Goal: Task Accomplishment & Management: Complete application form

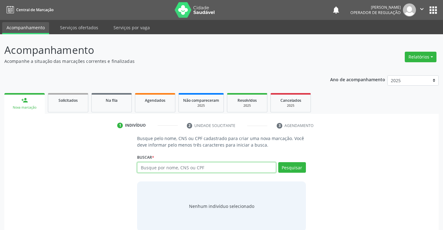
click at [201, 168] on input "text" at bounding box center [206, 167] width 139 height 11
type input "704701082219240"
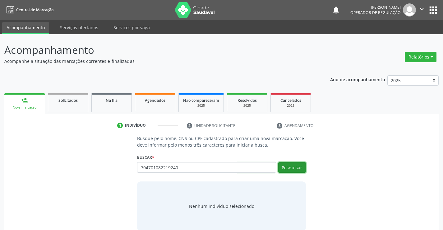
click at [289, 165] on button "Pesquisar" at bounding box center [292, 167] width 28 height 11
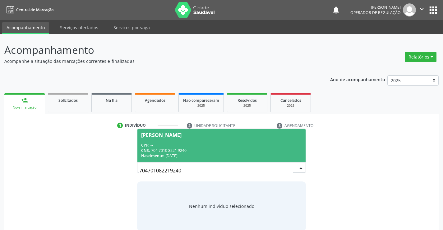
click at [252, 144] on div "CPF: --" at bounding box center [221, 145] width 161 height 5
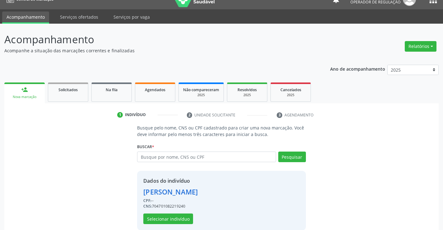
scroll to position [20, 0]
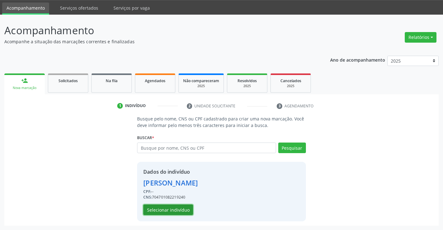
click at [188, 209] on button "Selecionar indivíduo" at bounding box center [168, 209] width 50 height 11
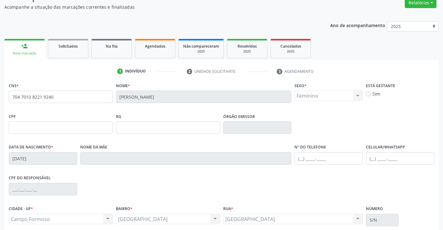
scroll to position [107, 0]
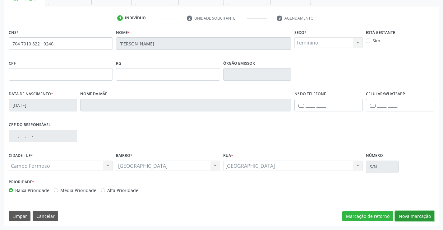
click at [411, 217] on button "Nova marcação" at bounding box center [414, 216] width 39 height 11
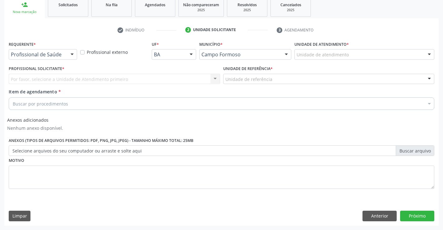
scroll to position [96, 0]
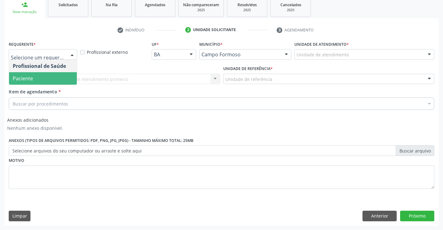
click at [55, 77] on span "Paciente" at bounding box center [43, 78] width 68 height 12
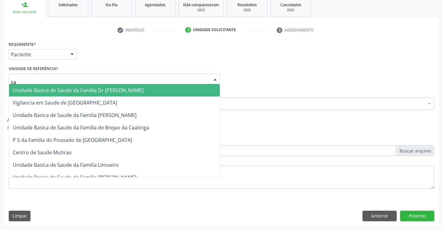
type input "sao"
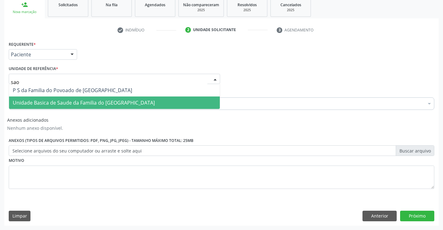
click at [82, 101] on span "Unidade Basica de Saude da Familia do [GEOGRAPHIC_DATA]" at bounding box center [84, 102] width 142 height 7
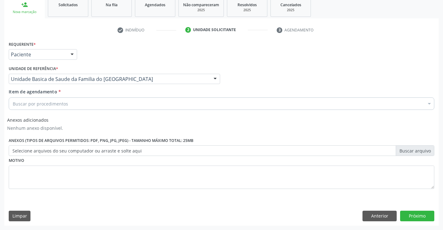
click at [78, 106] on div "Buscar por procedimentos" at bounding box center [222, 103] width 426 height 12
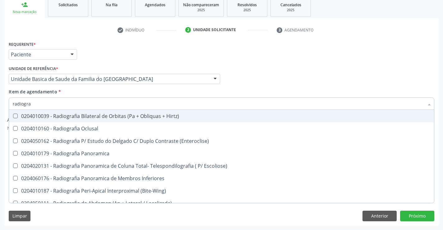
type input "radiogr"
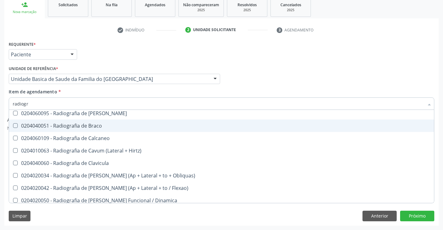
scroll to position [249, 0]
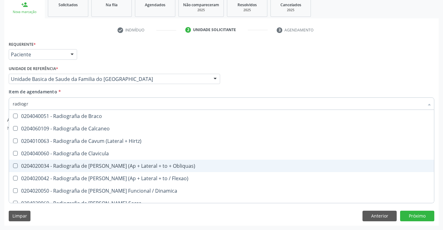
click at [151, 164] on div "0204020034 - Radiografia de Coluna Cervical (Ap + Lateral + to + Obliquas)" at bounding box center [222, 165] width 418 height 5
checkbox Obliquas\) "true"
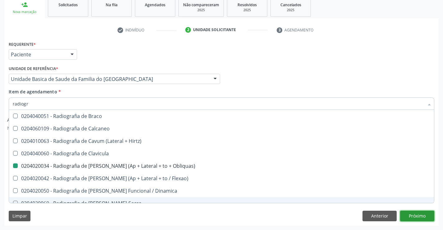
click at [420, 216] on button "Próximo" at bounding box center [417, 216] width 34 height 11
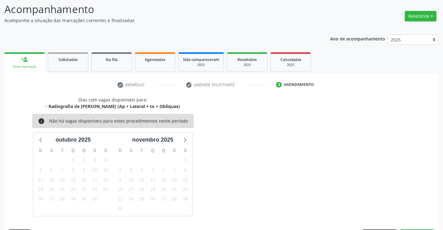
scroll to position [59, 0]
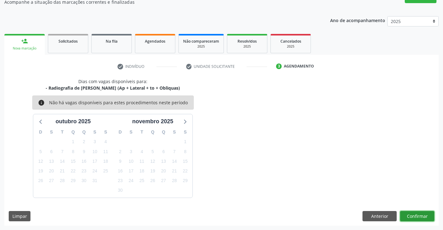
click at [412, 217] on button "Confirmar" at bounding box center [417, 216] width 34 height 11
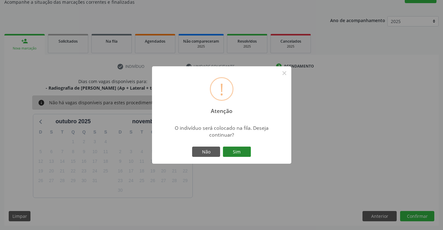
click at [235, 150] on button "Sim" at bounding box center [237, 152] width 28 height 11
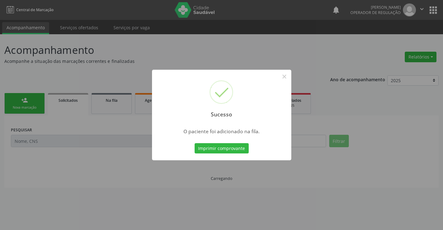
scroll to position [0, 0]
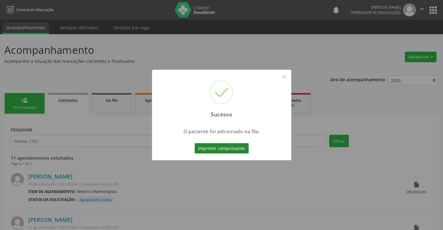
click at [241, 151] on button "Imprimir comprovante" at bounding box center [222, 148] width 54 height 11
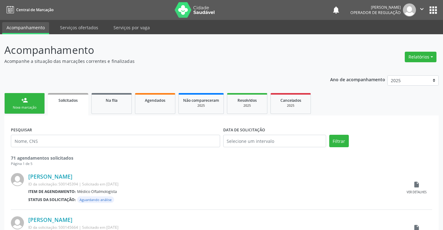
click at [28, 106] on div "Nova marcação" at bounding box center [24, 107] width 31 height 5
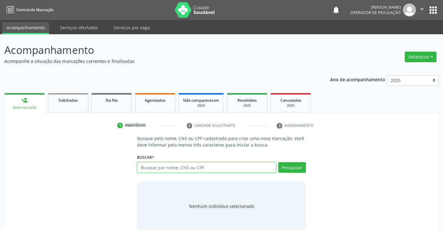
click at [161, 165] on input "text" at bounding box center [206, 167] width 139 height 11
type input "700001923579708"
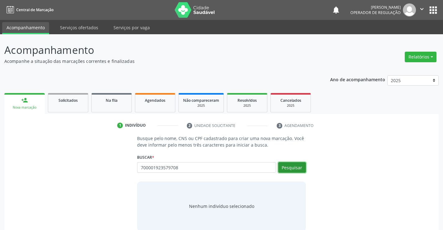
click at [293, 169] on button "Pesquisar" at bounding box center [292, 167] width 28 height 11
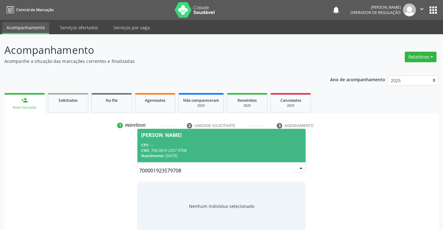
click at [198, 148] on div "CNS: 700 0019 2357 9708" at bounding box center [221, 150] width 161 height 5
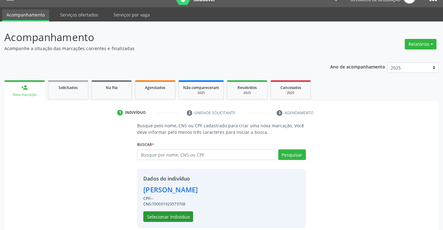
scroll to position [20, 0]
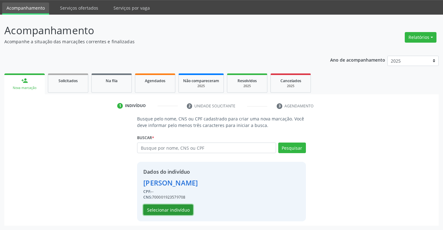
click at [187, 207] on button "Selecionar indivíduo" at bounding box center [168, 209] width 50 height 11
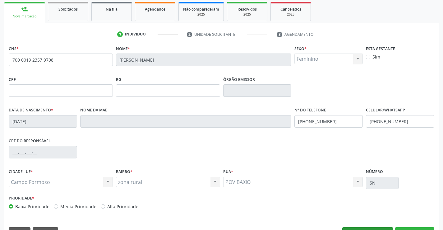
scroll to position [107, 0]
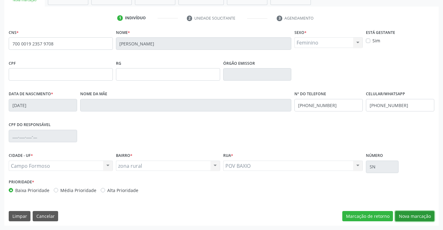
click at [405, 214] on button "Nova marcação" at bounding box center [414, 216] width 39 height 11
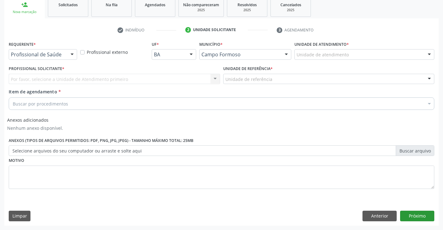
scroll to position [96, 0]
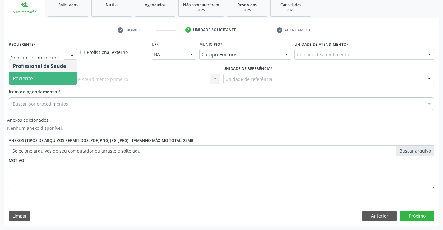
click at [32, 77] on span "Paciente" at bounding box center [23, 78] width 20 height 7
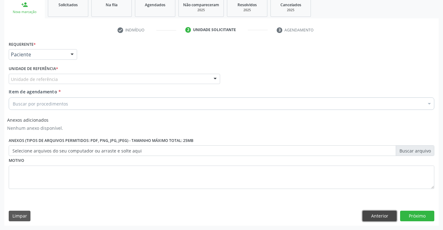
click at [385, 219] on button "Anterior" at bounding box center [380, 216] width 34 height 11
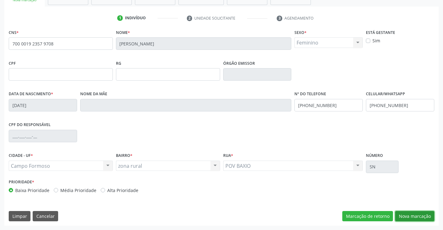
click at [415, 216] on button "Nova marcação" at bounding box center [414, 216] width 39 height 11
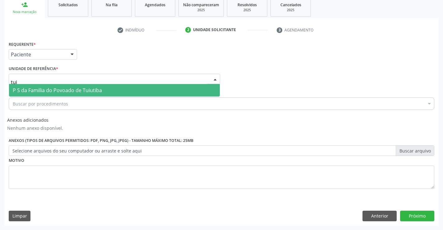
type input "tuiu"
click at [40, 89] on span "P S da Familia do Povoado de Tuiutiba" at bounding box center [57, 90] width 89 height 7
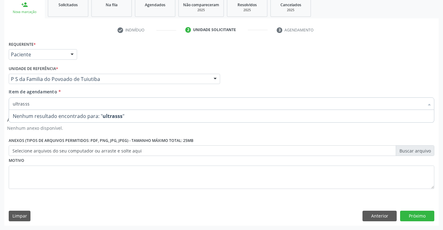
type input "ultrass"
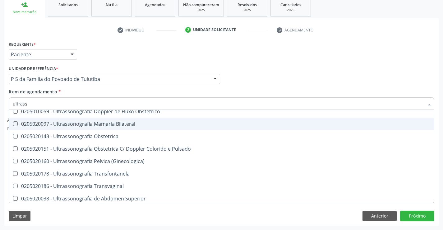
scroll to position [93, 0]
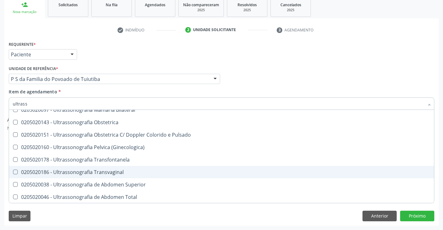
click at [112, 170] on div "0205020186 - Ultrassonografia Transvaginal" at bounding box center [222, 172] width 418 height 5
checkbox Transvaginal "true"
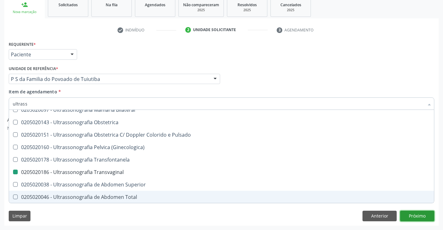
click at [412, 218] on button "Próximo" at bounding box center [417, 216] width 34 height 11
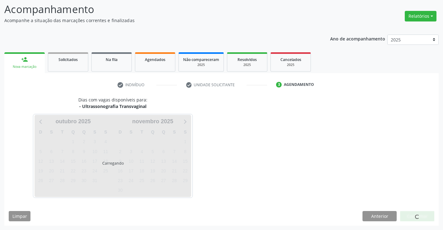
scroll to position [0, 0]
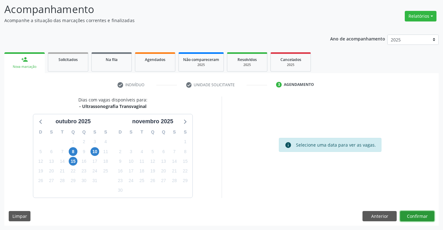
click at [426, 215] on button "Confirmar" at bounding box center [417, 216] width 34 height 11
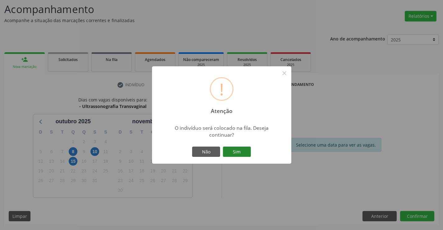
click at [241, 152] on button "Sim" at bounding box center [237, 152] width 28 height 11
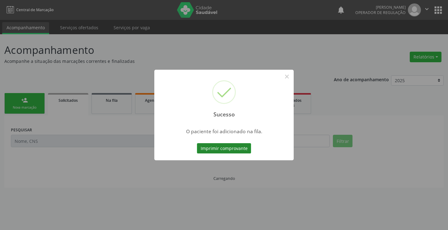
click at [240, 151] on button "Imprimir comprovante" at bounding box center [224, 148] width 54 height 11
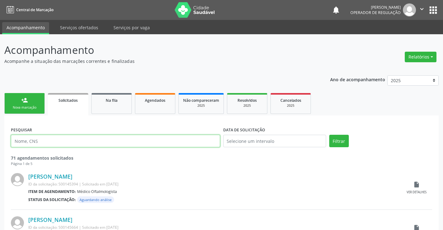
click at [52, 138] on input "text" at bounding box center [115, 141] width 209 height 12
type input "704103243094980"
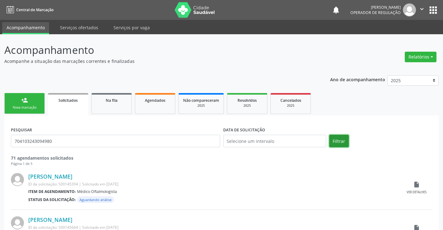
click at [332, 141] on button "Filtrar" at bounding box center [339, 141] width 20 height 12
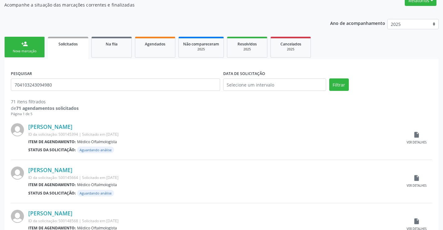
scroll to position [62, 0]
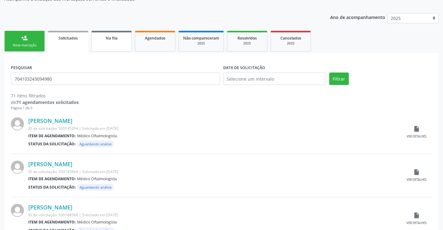
click at [118, 45] on link "Na fila" at bounding box center [111, 41] width 40 height 21
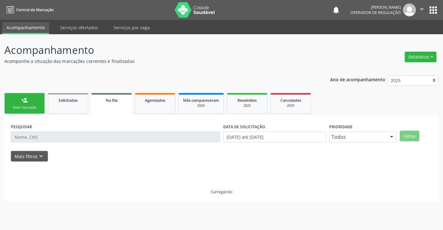
scroll to position [0, 0]
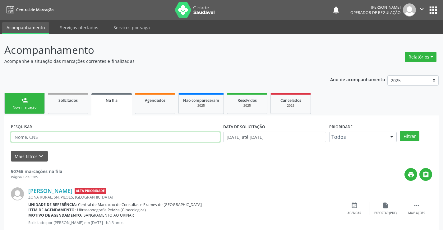
click at [47, 140] on input "text" at bounding box center [115, 137] width 209 height 11
type input "704103243094980"
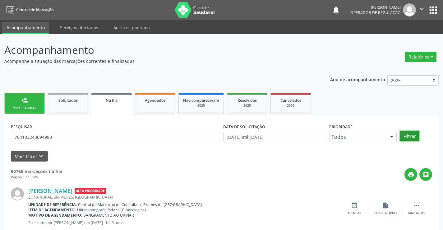
click at [408, 136] on button "Filtrar" at bounding box center [410, 136] width 20 height 11
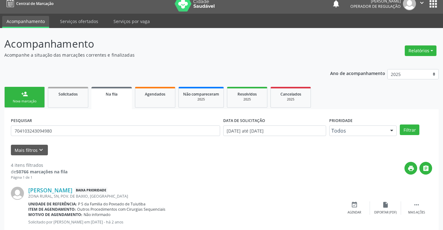
scroll to position [3, 0]
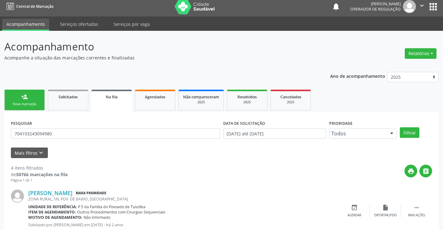
click at [30, 102] on div "Nova marcação" at bounding box center [24, 104] width 31 height 5
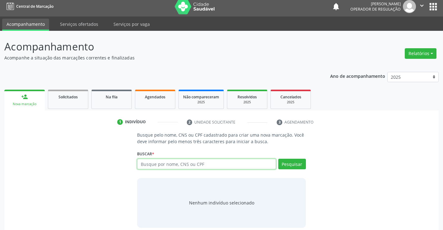
click at [212, 168] on input "text" at bounding box center [206, 164] width 139 height 11
type input "701007806993196"
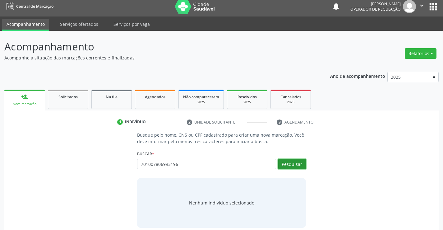
click at [298, 164] on button "Pesquisar" at bounding box center [292, 164] width 28 height 11
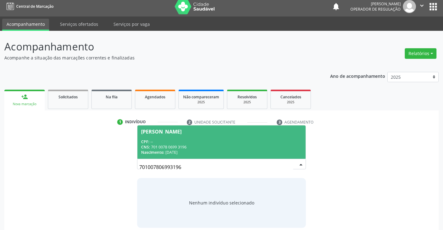
click at [200, 139] on div "CPF: --" at bounding box center [221, 141] width 161 height 5
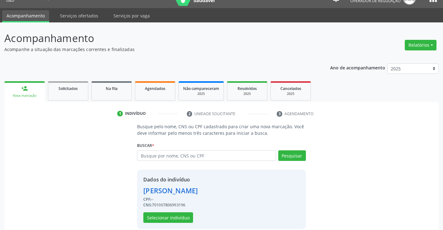
scroll to position [20, 0]
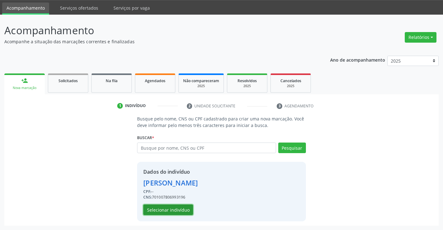
click at [166, 206] on button "Selecionar indivíduo" at bounding box center [168, 209] width 50 height 11
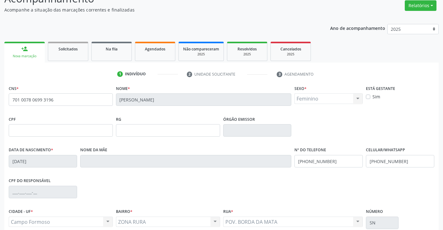
scroll to position [107, 0]
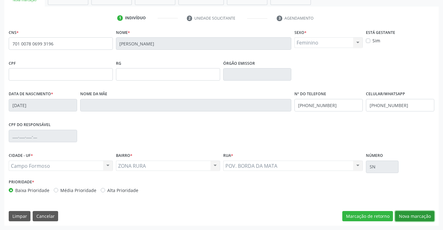
click at [404, 217] on button "Nova marcação" at bounding box center [414, 216] width 39 height 11
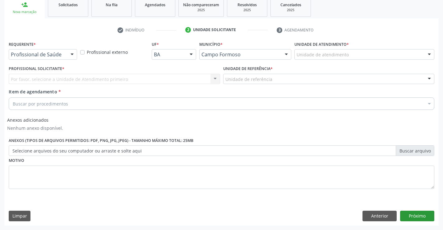
scroll to position [96, 0]
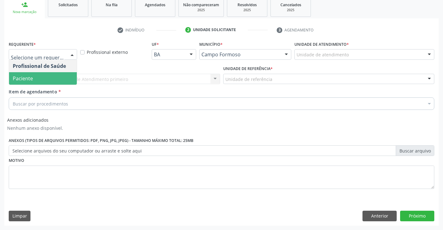
click at [27, 78] on span "Paciente" at bounding box center [23, 78] width 20 height 7
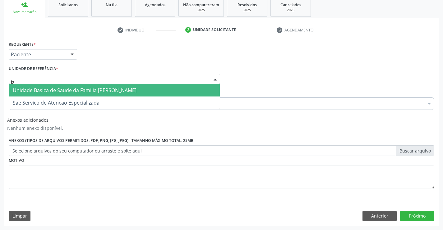
type input "iza"
click at [72, 91] on span "Unidade Basica de Saude da Familia [PERSON_NAME]" at bounding box center [75, 90] width 124 height 7
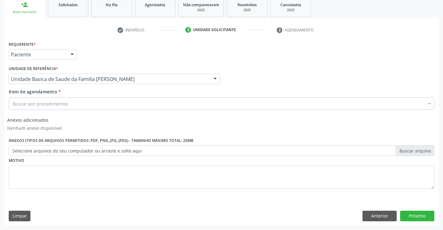
click at [53, 107] on div "Buscar por procedimentos" at bounding box center [222, 103] width 426 height 12
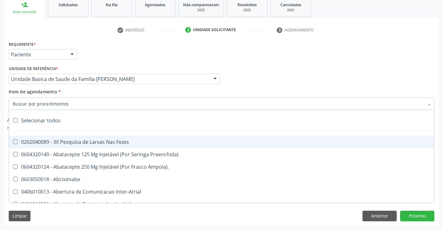
type input "u"
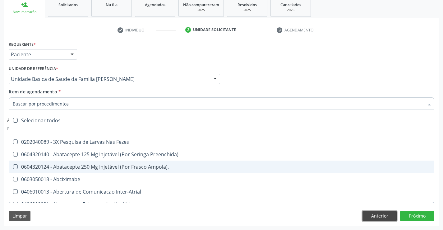
click at [375, 217] on button "Anterior" at bounding box center [380, 216] width 34 height 11
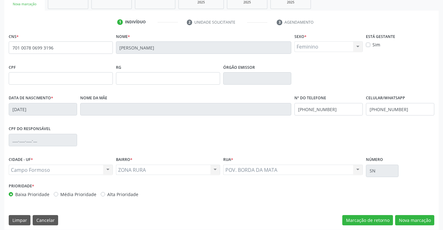
scroll to position [107, 0]
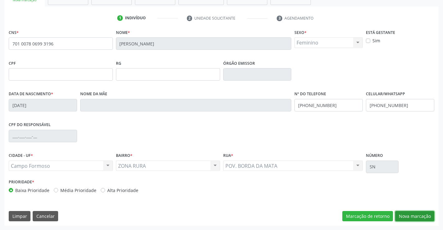
click at [404, 215] on button "Nova marcação" at bounding box center [414, 216] width 39 height 11
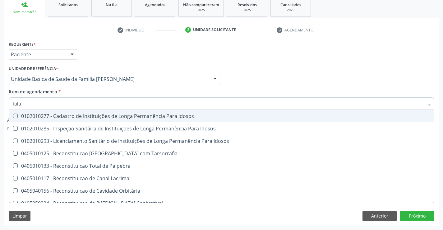
type input "tui"
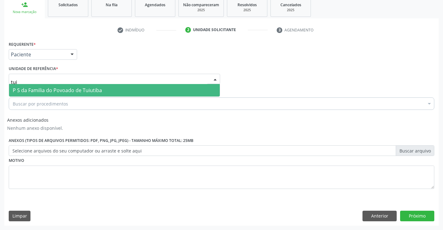
type input "tuiu"
click at [34, 88] on span "P S da Familia do Povoado de Tuiutiba" at bounding box center [57, 90] width 89 height 7
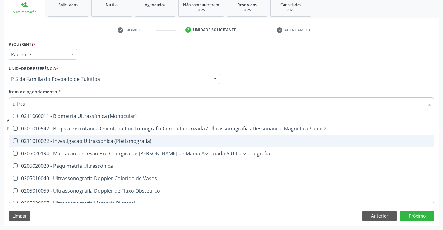
type input "ultrass"
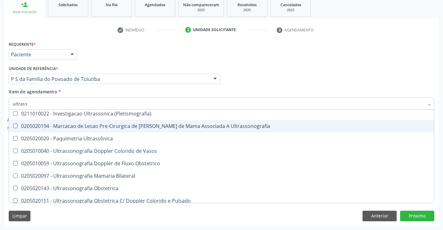
scroll to position [62, 0]
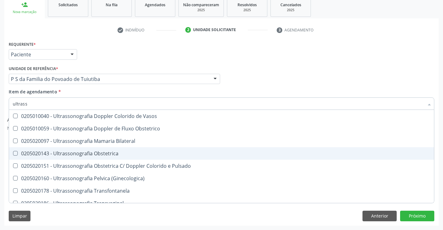
click at [127, 151] on span "0205020143 - Ultrassonografia Obstetrica" at bounding box center [221, 153] width 425 height 12
checkbox Obstetrica "true"
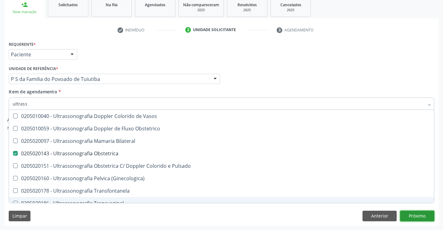
click at [421, 217] on button "Próximo" at bounding box center [417, 216] width 34 height 11
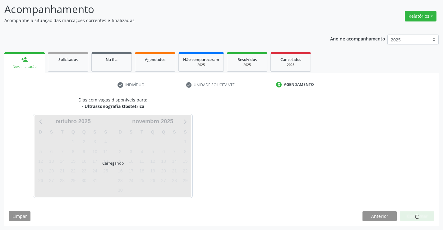
scroll to position [0, 0]
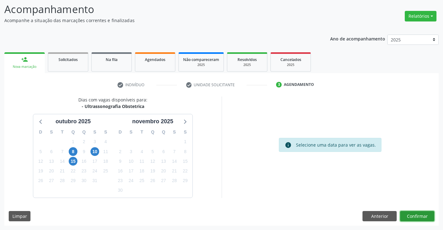
click at [424, 218] on button "Confirmar" at bounding box center [417, 216] width 34 height 11
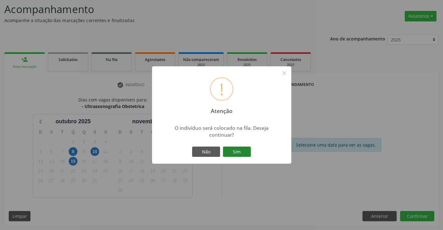
click at [236, 148] on button "Sim" at bounding box center [237, 152] width 28 height 11
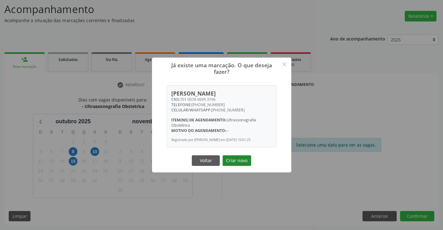
click at [231, 158] on button "Criar novo" at bounding box center [237, 160] width 29 height 11
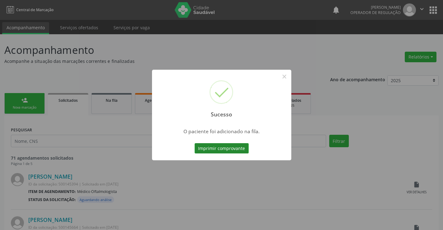
click at [246, 150] on button "Imprimir comprovante" at bounding box center [222, 148] width 54 height 11
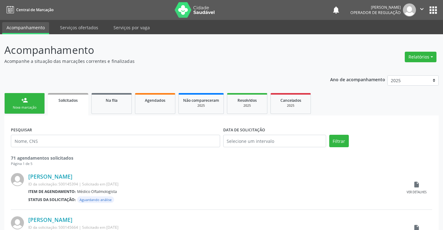
click at [30, 105] on div "Nova marcação" at bounding box center [24, 107] width 31 height 5
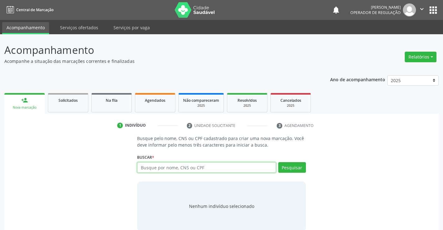
click at [157, 166] on input "text" at bounding box center [206, 167] width 139 height 11
type input "700307999507638"
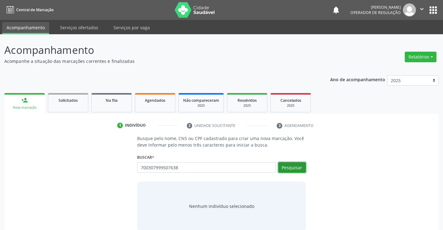
click at [289, 166] on button "Pesquisar" at bounding box center [292, 167] width 28 height 11
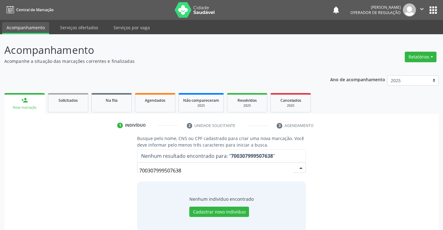
drag, startPoint x: 187, startPoint y: 170, endPoint x: 114, endPoint y: 167, distance: 72.9
click at [114, 167] on div "Busque pelo nome, CNS ou CPF cadastrado para criar uma nova marcação. Você deve…" at bounding box center [222, 183] width 426 height 96
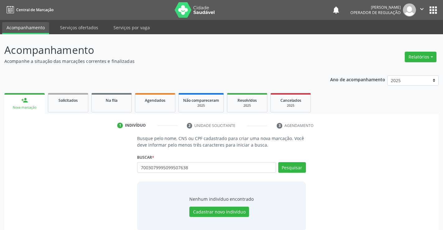
drag, startPoint x: 196, startPoint y: 173, endPoint x: 176, endPoint y: 166, distance: 21.0
click at [176, 166] on div "7 Busque por nome, CNS ou CPF Nenhum resultado encontrado para: " 7 " Não há ne…" at bounding box center [221, 169] width 169 height 15
drag, startPoint x: 192, startPoint y: 170, endPoint x: 131, endPoint y: 169, distance: 61.6
click at [114, 166] on div "Busque pelo nome, CNS ou CPF cadastrado para criar uma nova marcação. Você deve…" at bounding box center [222, 183] width 426 height 96
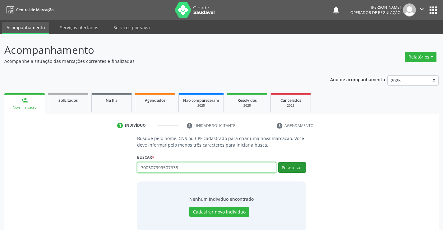
type input "700307999507638"
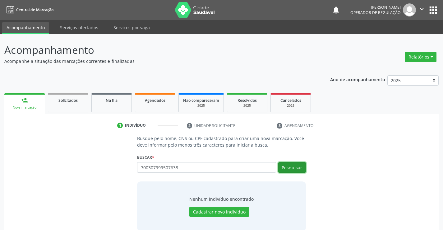
click at [302, 165] on button "Pesquisar" at bounding box center [292, 167] width 28 height 11
type input "700307999507638"
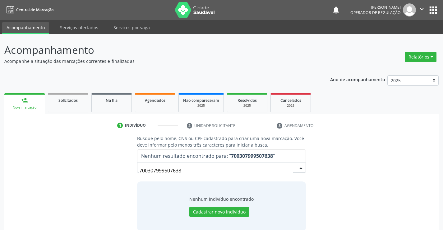
drag, startPoint x: 189, startPoint y: 168, endPoint x: 113, endPoint y: 168, distance: 75.9
click at [117, 169] on div "Busque pelo nome, CNS ou CPF cadastrado para criar uma nova marcação. Você deve…" at bounding box center [222, 183] width 426 height 96
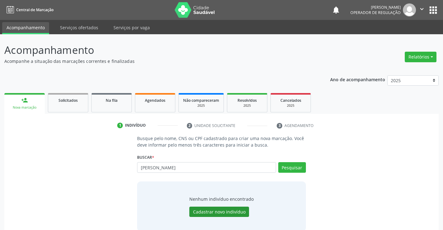
type input "ravi lucca da silva bonfim"
click at [237, 213] on button "Cadastrar novo indivíduo" at bounding box center [219, 212] width 60 height 11
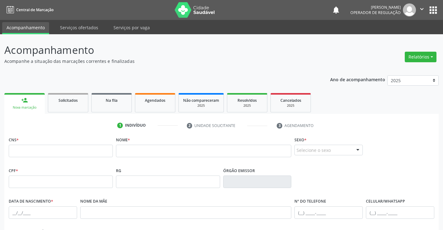
click at [432, 8] on button "apps" at bounding box center [433, 10] width 11 height 11
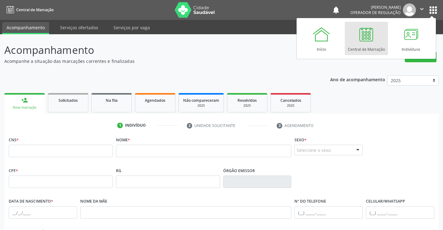
click at [369, 49] on div "Central de Marcação" at bounding box center [366, 48] width 37 height 8
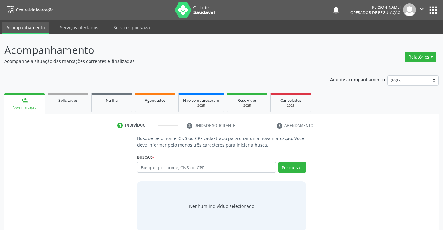
drag, startPoint x: 0, startPoint y: 0, endPoint x: 180, endPoint y: 166, distance: 244.8
click at [180, 166] on input "text" at bounding box center [206, 167] width 139 height 11
type input "ravi lucca da silva bonfim"
click at [302, 166] on button "Pesquisar" at bounding box center [292, 167] width 28 height 11
type input "ravi lucca da silva bonfim"
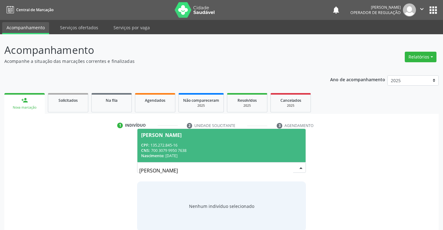
click at [206, 141] on span "Ravi Lucca da Silva Bonfim CPF: 135.272.845-16 CNS: 700 3079 9950 7638 Nascimen…" at bounding box center [222, 145] width 168 height 33
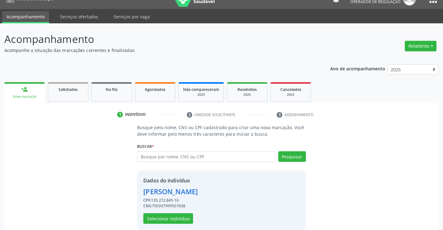
scroll to position [20, 0]
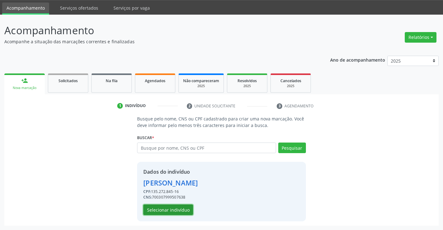
click at [172, 206] on button "Selecionar indivíduo" at bounding box center [168, 209] width 50 height 11
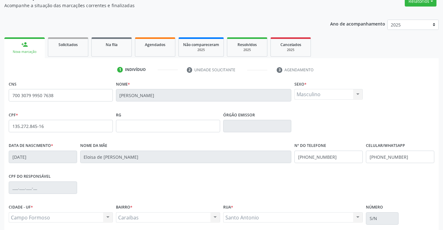
scroll to position [107, 0]
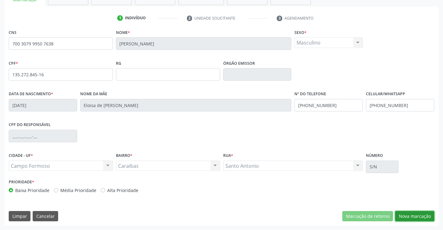
click at [423, 215] on button "Nova marcação" at bounding box center [414, 216] width 39 height 11
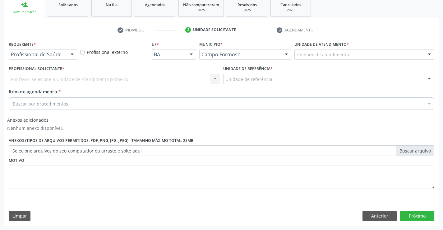
scroll to position [96, 0]
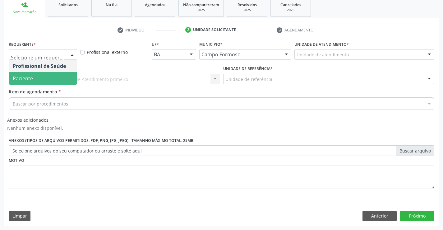
click at [53, 78] on span "Paciente" at bounding box center [43, 78] width 68 height 12
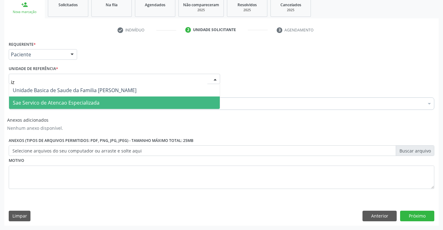
type input "iza"
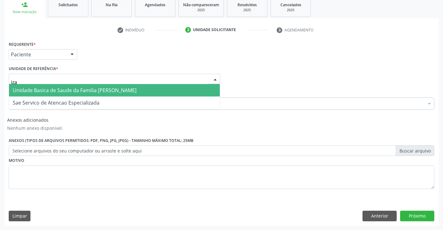
click at [91, 91] on span "Unidade Basica de Saude da Familia [PERSON_NAME]" at bounding box center [75, 90] width 124 height 7
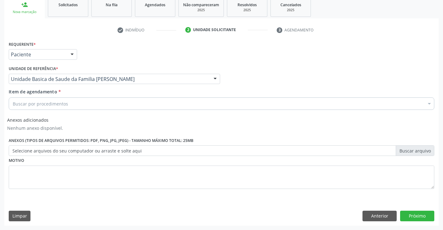
click at [80, 103] on div "Buscar por procedimentos" at bounding box center [222, 103] width 426 height 12
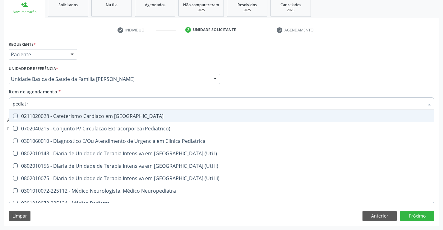
type input "pediatra"
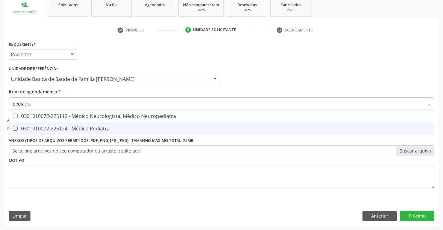
click at [73, 126] on div "0301010072-225124 - Médico Pediatra" at bounding box center [222, 128] width 418 height 5
checkbox Pediatra "true"
click at [412, 216] on button "Próximo" at bounding box center [417, 216] width 34 height 11
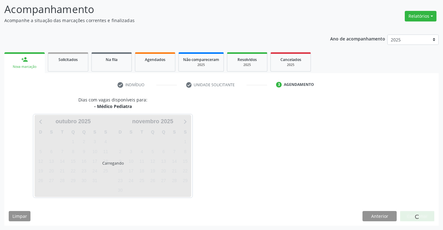
scroll to position [41, 0]
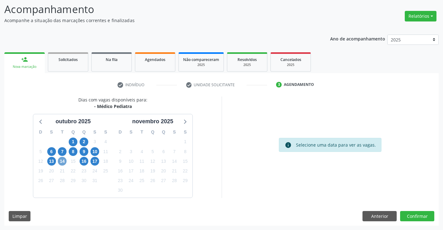
click at [59, 161] on span "14" at bounding box center [62, 161] width 9 height 9
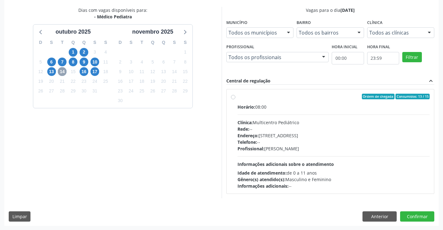
scroll to position [131, 0]
click at [238, 97] on label "Ordem de chegada Consumidos: 13 / 15 Horário: 08:00 Clínica: Multicentro Pediát…" at bounding box center [334, 141] width 193 height 96
click at [234, 97] on input "Ordem de chegada Consumidos: 13 / 15 Horário: 08:00 Clínica: Multicentro Pediát…" at bounding box center [233, 96] width 4 height 6
radio input "true"
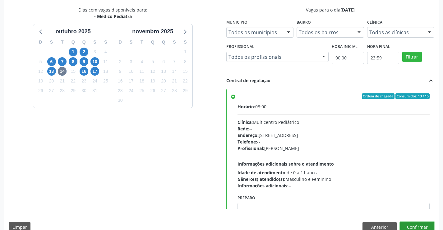
click at [410, 226] on button "Confirmar" at bounding box center [417, 227] width 34 height 11
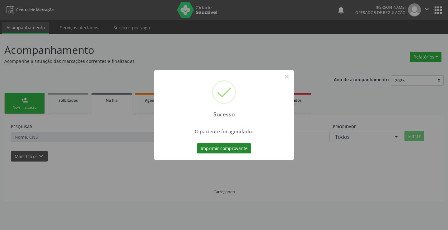
click at [225, 147] on button "Imprimir comprovante" at bounding box center [224, 148] width 54 height 11
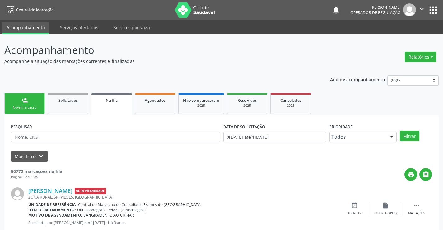
click at [21, 102] on link "person_add Nova marcação" at bounding box center [24, 103] width 40 height 21
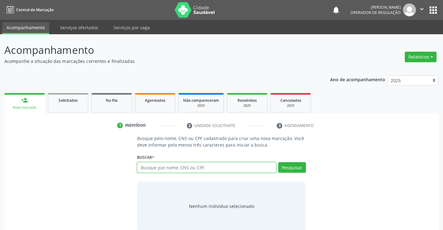
click at [197, 166] on input "text" at bounding box center [206, 167] width 139 height 11
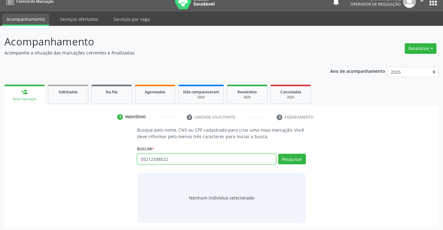
scroll to position [10, 0]
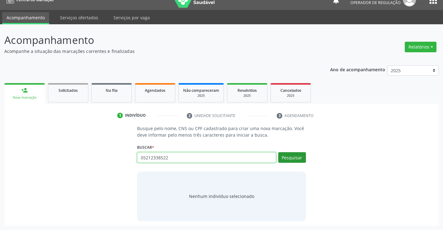
type input "05212338522"
click at [289, 159] on button "Pesquisar" at bounding box center [292, 157] width 28 height 11
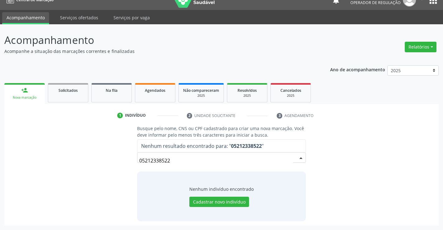
drag, startPoint x: 181, startPoint y: 159, endPoint x: 109, endPoint y: 161, distance: 72.5
click at [107, 163] on div "Busque pelo nome, CNS ou CPF cadastrado para criar uma nova marcação. Você deve…" at bounding box center [222, 173] width 426 height 96
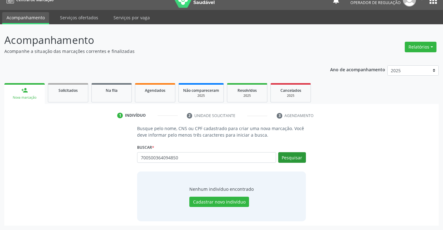
type input "700500364094850"
click at [301, 155] on button "Pesquisar" at bounding box center [292, 157] width 28 height 11
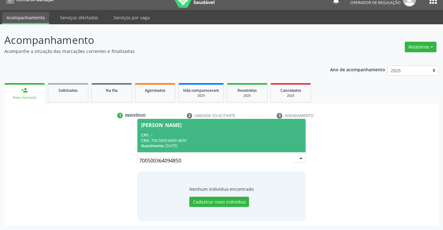
click at [195, 136] on div "CPF: --" at bounding box center [221, 135] width 161 height 5
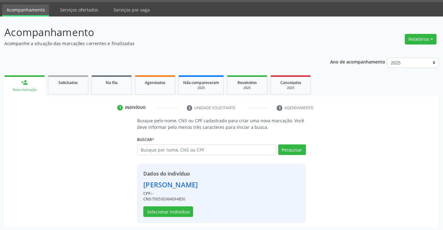
scroll to position [20, 0]
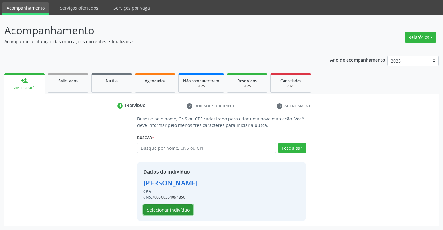
click at [180, 211] on button "Selecionar indivíduo" at bounding box center [168, 209] width 50 height 11
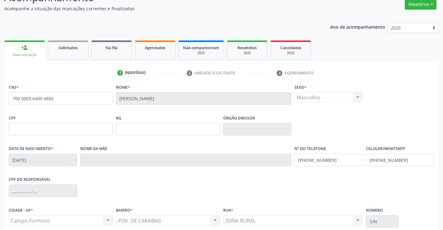
scroll to position [107, 0]
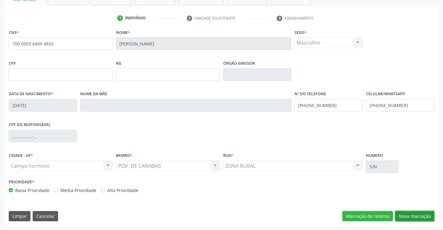
click at [421, 215] on button "Nova marcação" at bounding box center [414, 216] width 39 height 11
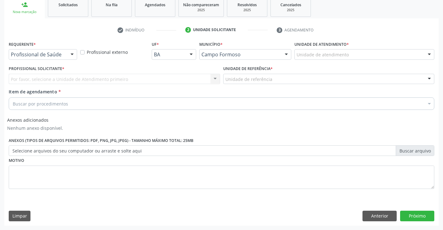
scroll to position [96, 0]
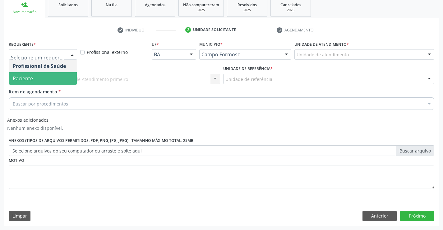
click at [18, 81] on span "Paciente" at bounding box center [23, 78] width 20 height 7
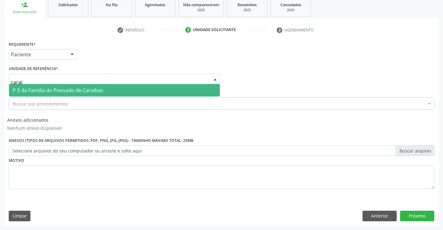
type input "caraib"
click at [54, 91] on span "P S da Familia do Povoado de Caraibas" at bounding box center [58, 90] width 91 height 7
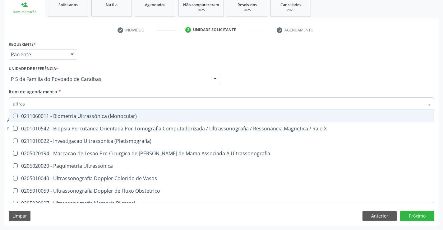
type input "ultrass"
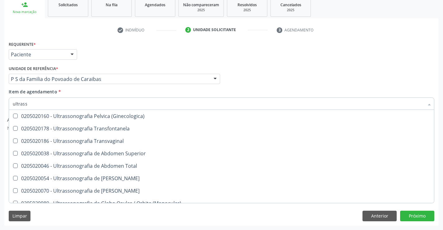
scroll to position [156, 0]
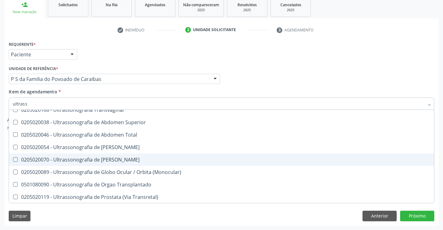
drag, startPoint x: 128, startPoint y: 159, endPoint x: 55, endPoint y: 175, distance: 75.0
click at [128, 159] on div "0205020070 - Ultrassonografia de Bolsa Escrotal" at bounding box center [222, 159] width 418 height 5
checkbox Escrotal "true"
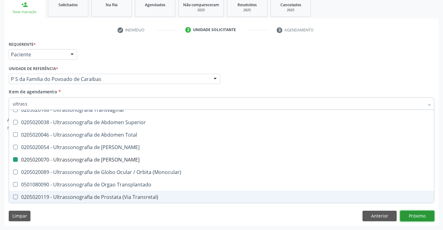
click at [406, 214] on button "Próximo" at bounding box center [417, 216] width 34 height 11
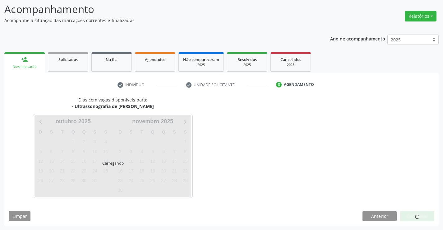
scroll to position [0, 0]
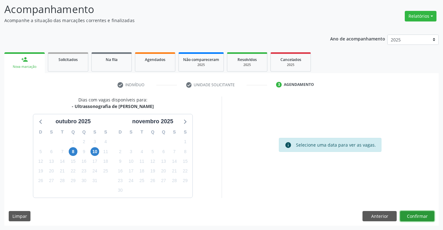
click at [418, 217] on button "Confirmar" at bounding box center [417, 216] width 34 height 11
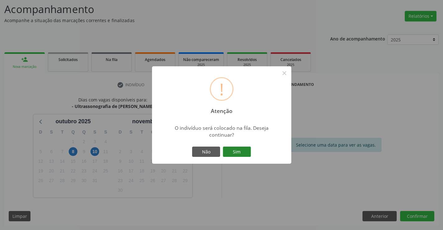
click at [247, 151] on button "Sim" at bounding box center [237, 152] width 28 height 11
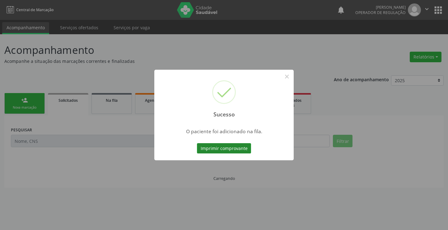
click at [228, 144] on button "Imprimir comprovante" at bounding box center [224, 148] width 54 height 11
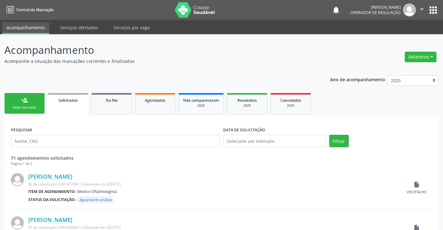
click at [25, 103] on div "person_add" at bounding box center [24, 100] width 7 height 7
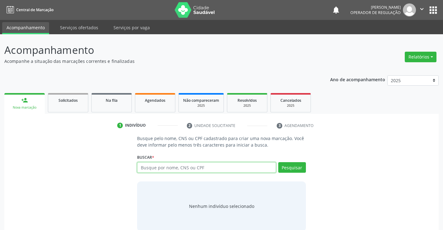
click at [154, 167] on input "text" at bounding box center [206, 167] width 139 height 11
type input "703208619041492"
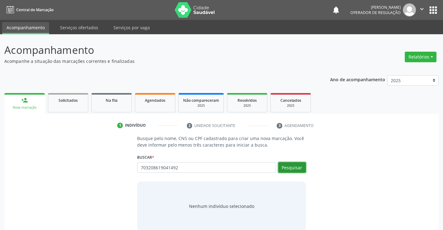
click at [289, 167] on button "Pesquisar" at bounding box center [292, 167] width 28 height 11
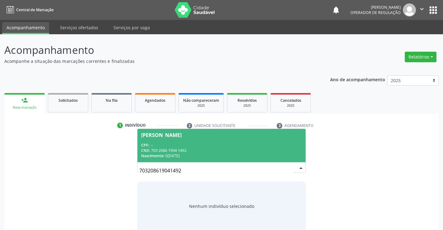
click at [207, 148] on div "CNS: 703 2086 1904 1492" at bounding box center [221, 150] width 161 height 5
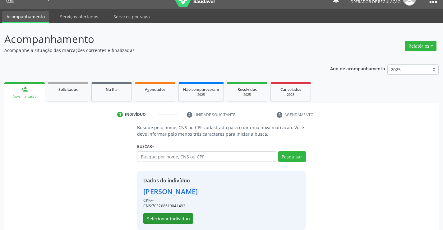
scroll to position [20, 0]
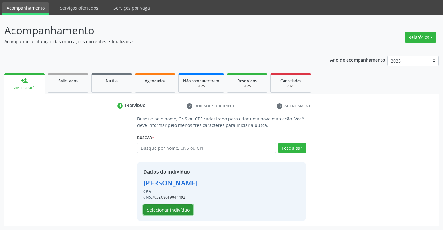
click at [161, 211] on button "Selecionar indivíduo" at bounding box center [168, 209] width 50 height 11
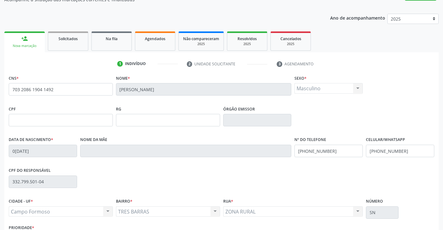
scroll to position [107, 0]
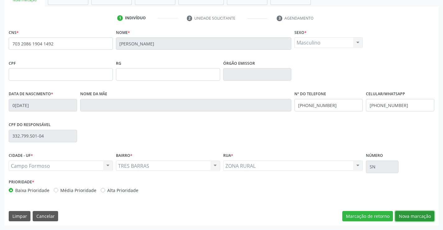
click at [405, 215] on button "Nova marcação" at bounding box center [414, 216] width 39 height 11
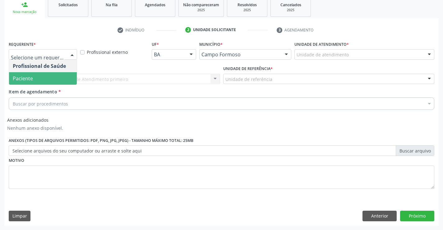
click at [36, 79] on span "Paciente" at bounding box center [43, 78] width 68 height 12
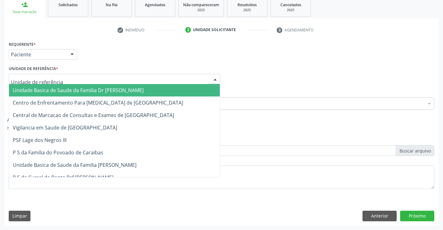
click at [60, 79] on div at bounding box center [115, 79] width 212 height 11
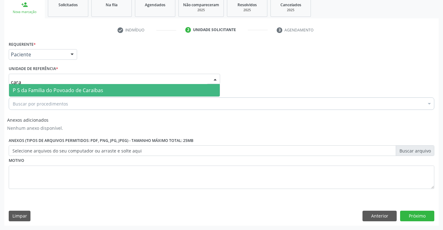
type input "carai"
click at [157, 89] on span "P S da Familia do Povoado de Caraibas" at bounding box center [114, 90] width 211 height 12
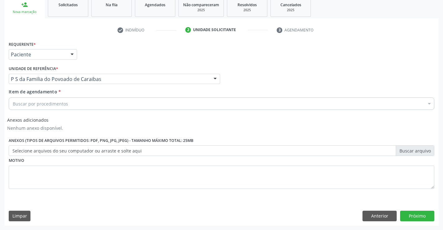
click at [157, 101] on div "Buscar por procedimentos" at bounding box center [222, 103] width 426 height 12
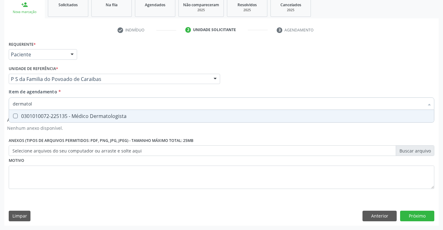
type input "dermatolo"
click at [169, 116] on div "0301010072-225135 - Médico Dermatologista" at bounding box center [222, 116] width 418 height 5
checkbox Dermatologista "true"
click at [166, 186] on div "Requerente * Paciente Profissional de Saúde Paciente Nenhum resultado encontrad…" at bounding box center [222, 119] width 426 height 158
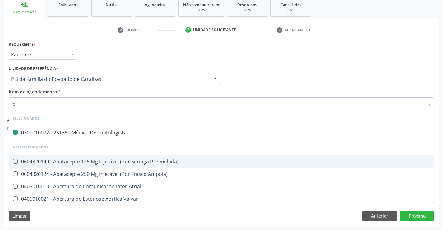
type input "ou"
checkbox Dermatologista "false"
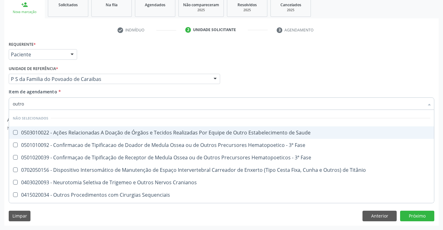
type input "outros"
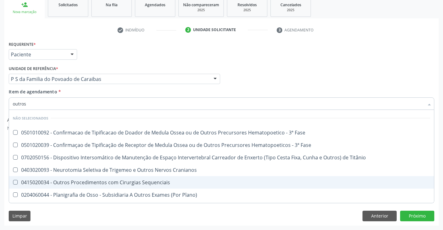
click at [181, 182] on div "0415020034 - Outros Procedimentos com Cirurgias Sequenciais" at bounding box center [222, 182] width 418 height 5
checkbox Sequenciais "true"
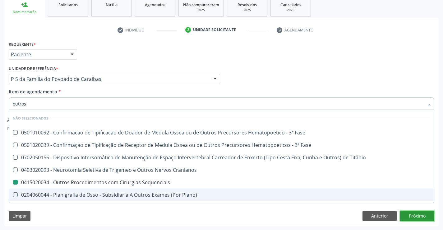
click at [412, 217] on button "Próximo" at bounding box center [417, 216] width 34 height 11
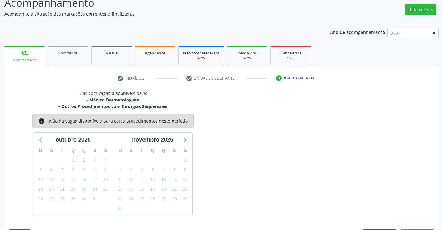
scroll to position [66, 0]
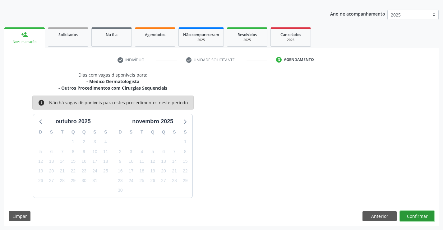
click at [423, 216] on button "Confirmar" at bounding box center [417, 216] width 34 height 11
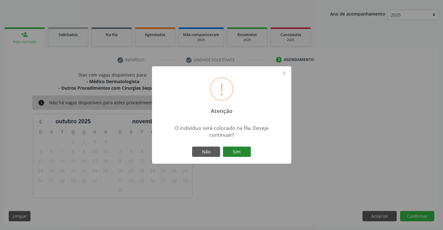
click at [231, 151] on button "Sim" at bounding box center [237, 152] width 28 height 11
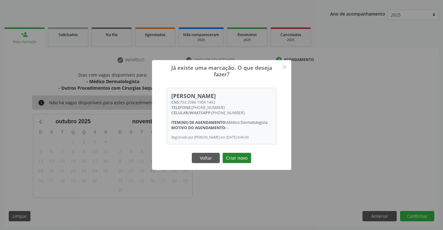
click at [242, 163] on button "Criar novo" at bounding box center [237, 158] width 29 height 11
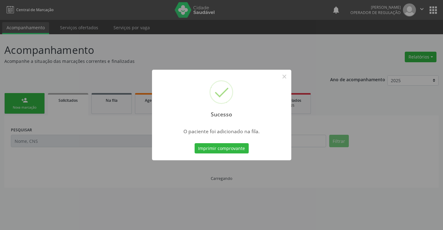
scroll to position [0, 0]
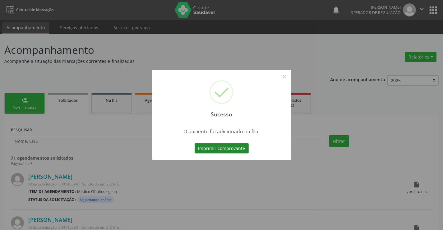
click at [237, 148] on button "Imprimir comprovante" at bounding box center [222, 148] width 54 height 11
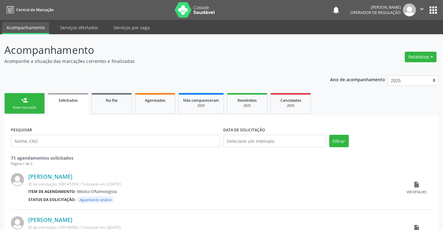
click at [22, 103] on div "person_add" at bounding box center [24, 100] width 7 height 7
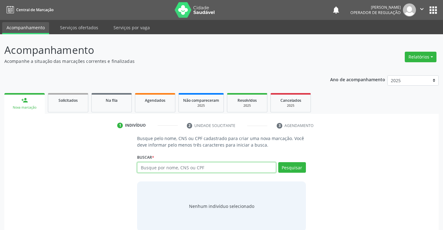
drag, startPoint x: 149, startPoint y: 169, endPoint x: 148, endPoint y: 164, distance: 5.3
click at [149, 169] on input "text" at bounding box center [206, 167] width 139 height 11
click at [103, 99] on div "Na fila" at bounding box center [111, 100] width 31 height 7
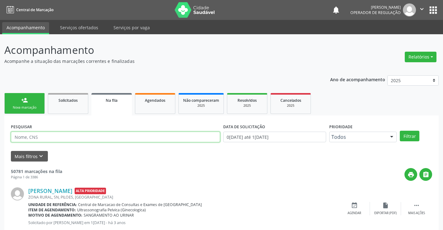
click at [111, 139] on input "text" at bounding box center [115, 137] width 209 height 11
type input "705006433876450"
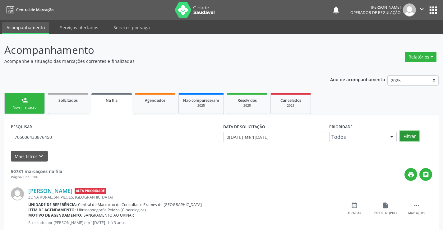
click at [411, 135] on button "Filtrar" at bounding box center [410, 136] width 20 height 11
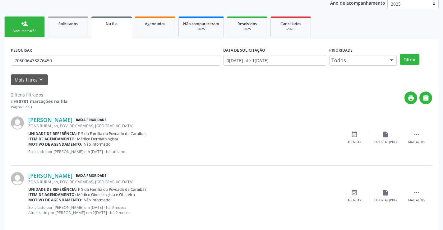
scroll to position [84, 0]
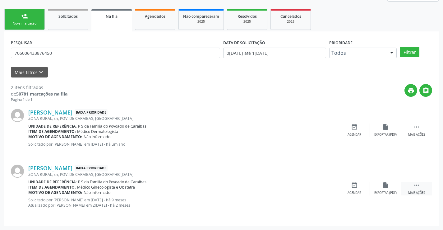
click at [417, 186] on icon "" at bounding box center [417, 185] width 7 height 7
click at [387, 188] on icon "edit" at bounding box center [385, 185] width 7 height 7
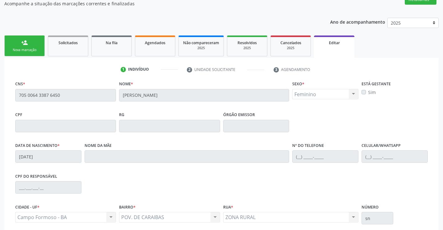
scroll to position [22, 0]
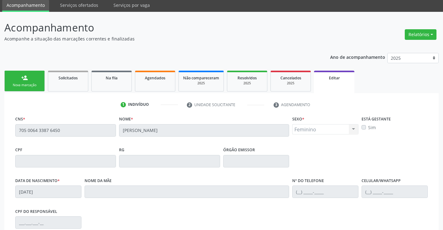
click at [23, 80] on div "person_add" at bounding box center [24, 77] width 7 height 7
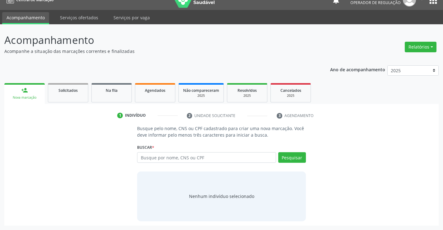
scroll to position [10, 0]
click at [174, 157] on input "text" at bounding box center [206, 157] width 139 height 11
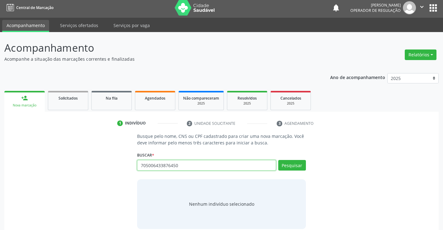
scroll to position [0, 0]
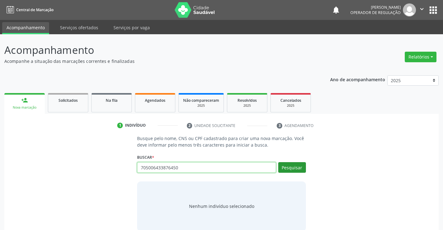
type input "705006433876450"
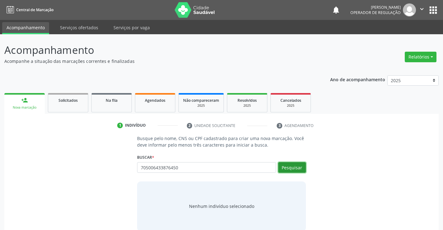
click at [283, 166] on button "Pesquisar" at bounding box center [292, 167] width 28 height 11
type input "705006433876450"
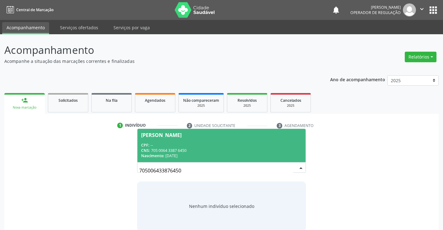
click at [201, 150] on div "CNS: 705 0064 3387 6450" at bounding box center [221, 150] width 161 height 5
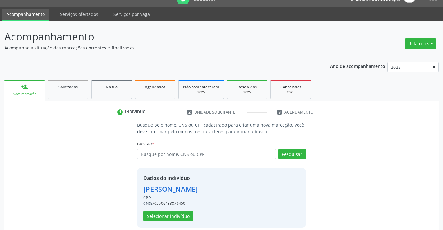
scroll to position [20, 0]
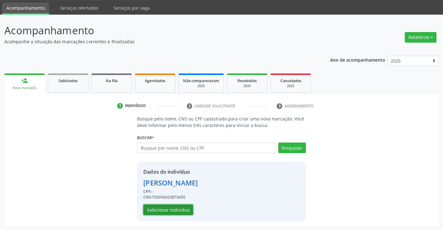
click at [158, 210] on button "Selecionar indivíduo" at bounding box center [168, 209] width 50 height 11
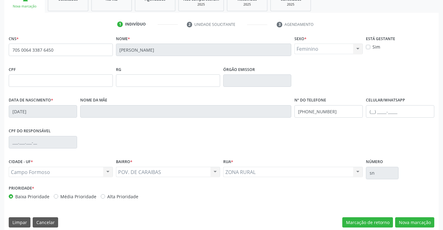
scroll to position [107, 0]
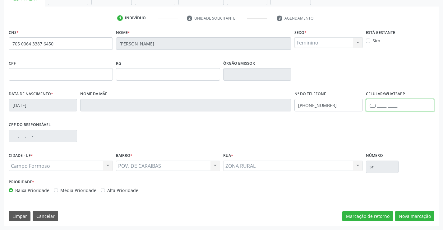
click at [377, 108] on input "text" at bounding box center [400, 105] width 68 height 12
type input "(87) 98161-6421"
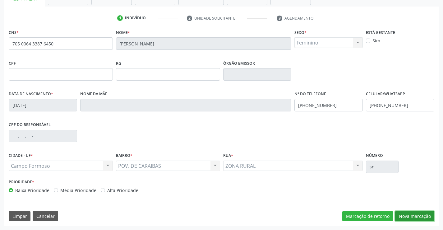
click at [410, 216] on button "Nova marcação" at bounding box center [414, 216] width 39 height 11
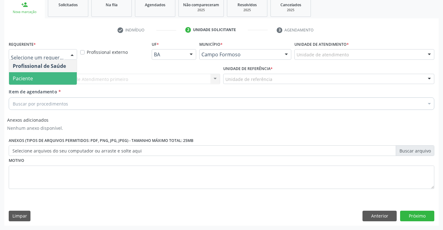
click at [30, 75] on span "Paciente" at bounding box center [23, 78] width 20 height 7
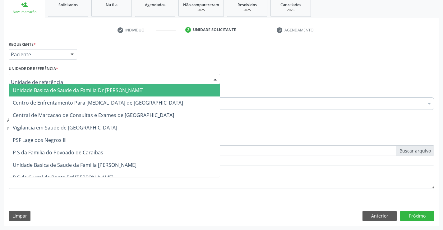
click at [30, 75] on div at bounding box center [115, 79] width 212 height 11
click at [35, 90] on span "Unidade Basica de Saude da Familia Dr [PERSON_NAME]" at bounding box center [78, 90] width 131 height 7
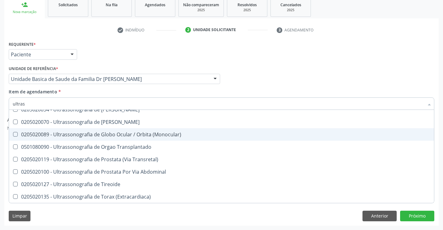
scroll to position [193, 0]
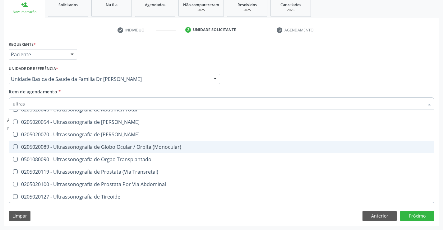
type input "ultrass"
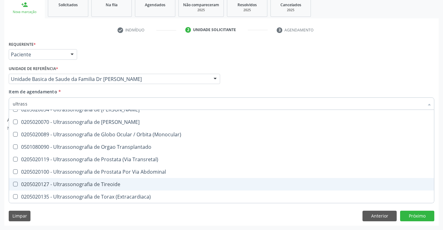
click at [123, 182] on div "0205020127 - Ultrassonografia de Tireoide" at bounding box center [222, 184] width 418 height 5
checkbox Tireoide "true"
click at [421, 215] on button "Próximo" at bounding box center [417, 216] width 34 height 11
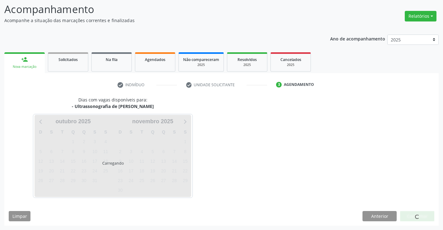
scroll to position [0, 0]
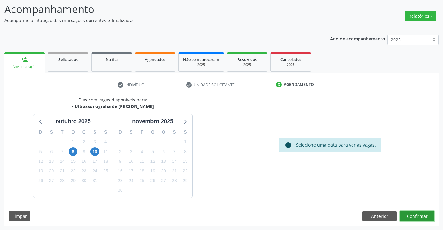
click at [420, 215] on button "Confirmar" at bounding box center [417, 216] width 34 height 11
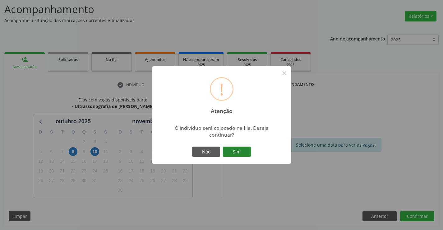
click at [236, 152] on button "Sim" at bounding box center [237, 152] width 28 height 11
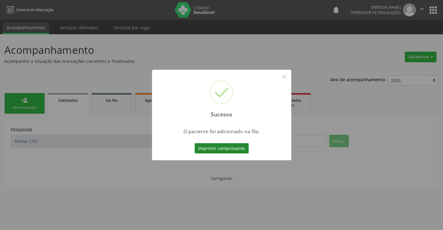
click at [238, 146] on button "Imprimir comprovante" at bounding box center [222, 148] width 54 height 11
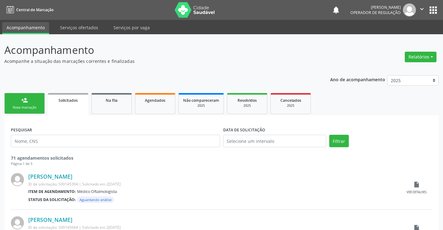
click at [32, 99] on link "person_add Nova marcação" at bounding box center [24, 103] width 40 height 21
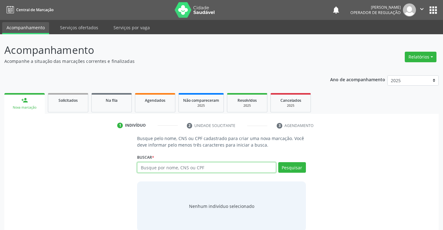
click at [186, 170] on input "text" at bounding box center [206, 167] width 139 height 11
type input "702100775002097"
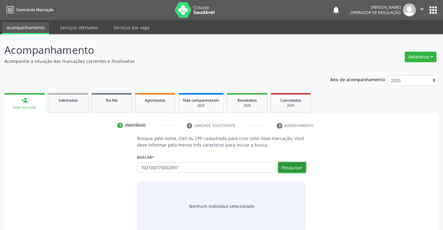
click at [297, 166] on button "Pesquisar" at bounding box center [292, 167] width 28 height 11
type input "702100775002097"
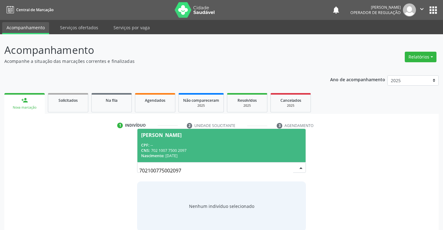
click at [180, 146] on div "CPF: --" at bounding box center [221, 145] width 161 height 5
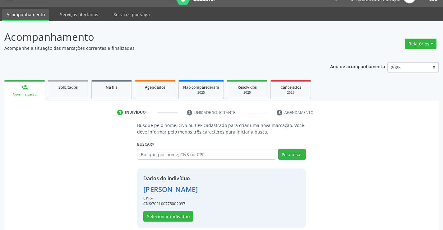
scroll to position [20, 0]
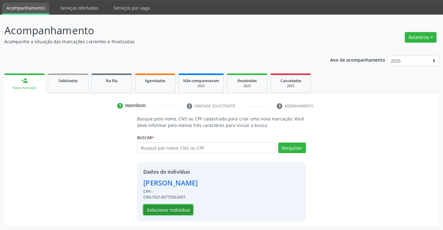
click at [166, 208] on button "Selecionar indivíduo" at bounding box center [168, 209] width 50 height 11
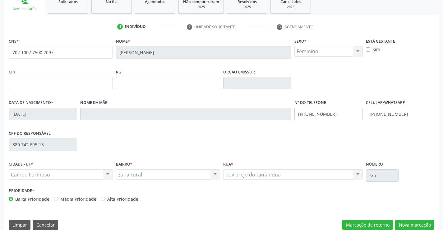
scroll to position [107, 0]
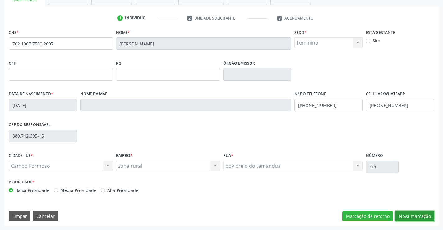
click at [418, 216] on button "Nova marcação" at bounding box center [414, 216] width 39 height 11
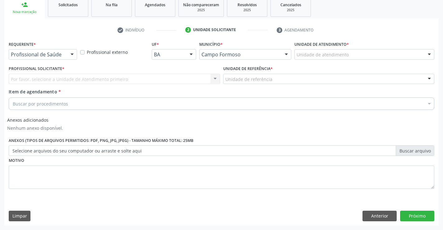
scroll to position [96, 0]
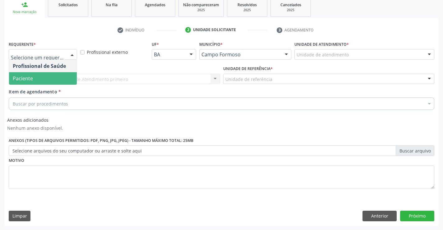
click at [15, 79] on span "Paciente" at bounding box center [23, 78] width 20 height 7
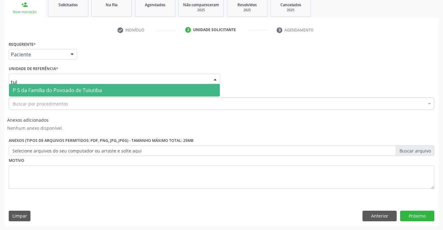
type input "tuiu"
click at [25, 91] on span "P S da Familia do Povoado de Tuiutiba" at bounding box center [57, 90] width 89 height 7
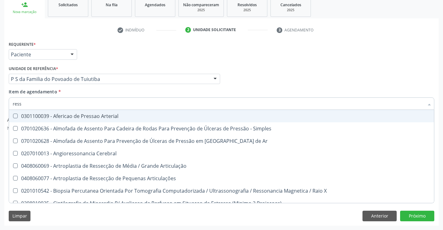
type input "resso"
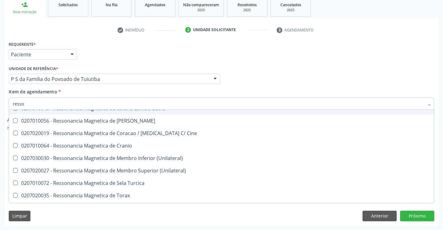
scroll to position [93, 0]
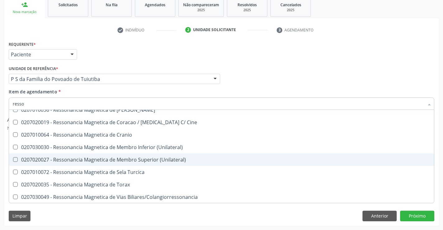
click at [173, 157] on div "0207020027 - Ressonancia Magnetica de Membro Superior (Unilateral)" at bounding box center [222, 159] width 418 height 5
checkbox \(Unilateral\) "true"
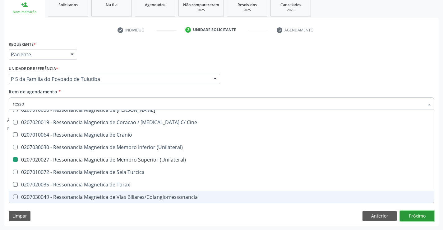
click at [410, 211] on button "Próximo" at bounding box center [417, 216] width 34 height 11
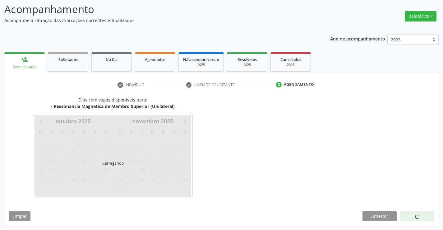
scroll to position [59, 0]
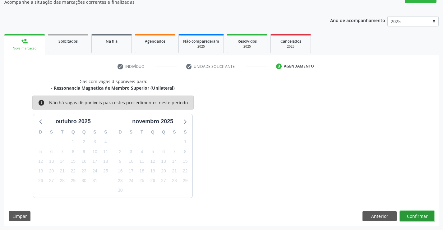
click at [421, 215] on button "Confirmar" at bounding box center [417, 216] width 34 height 11
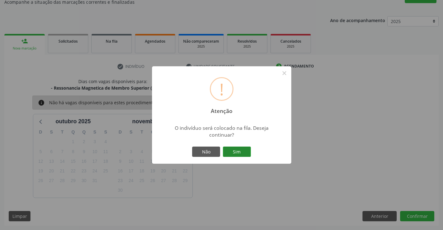
click at [236, 149] on button "Sim" at bounding box center [237, 152] width 28 height 11
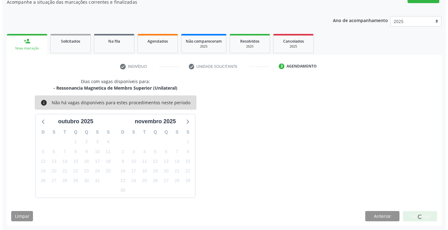
scroll to position [0, 0]
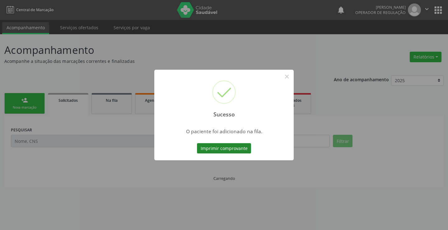
click at [219, 147] on button "Imprimir comprovante" at bounding box center [224, 148] width 54 height 11
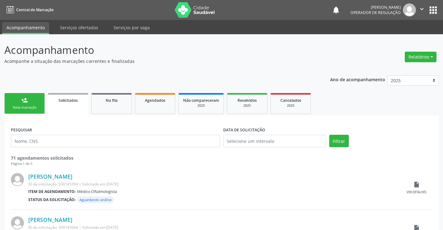
click at [16, 107] on div "Nova marcação" at bounding box center [24, 107] width 31 height 5
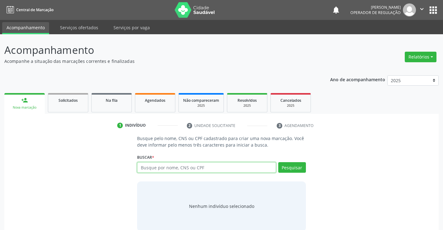
click at [173, 166] on input "text" at bounding box center [206, 167] width 139 height 11
type input "700600499496360"
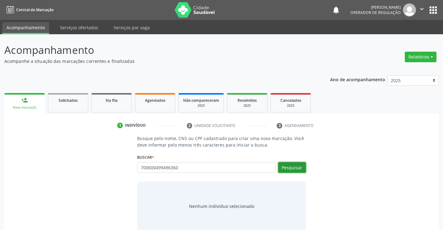
click at [301, 171] on button "Pesquisar" at bounding box center [292, 167] width 28 height 11
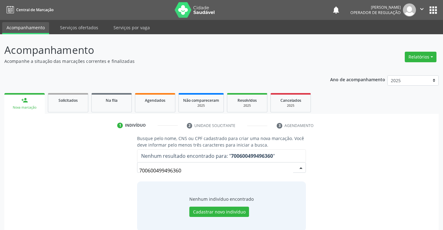
drag, startPoint x: 202, startPoint y: 170, endPoint x: 109, endPoint y: 169, distance: 92.7
click at [114, 170] on div "Busque pelo nome, CNS ou CPF cadastrado para criar uma nova marcação. Você deve…" at bounding box center [222, 183] width 426 height 96
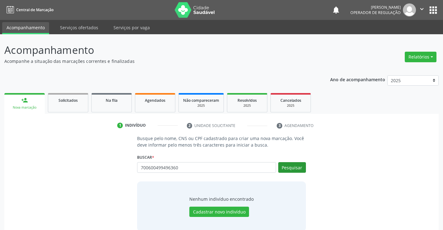
type input "700600499496360"
click at [286, 171] on button "Pesquisar" at bounding box center [292, 167] width 28 height 11
type input "700600499496360"
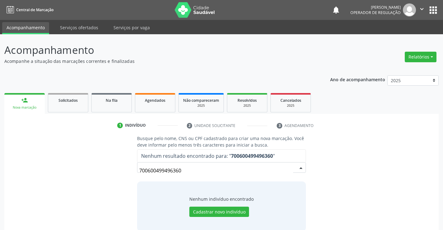
drag, startPoint x: 186, startPoint y: 169, endPoint x: 93, endPoint y: 166, distance: 93.4
click at [94, 166] on div "Busque pelo nome, CNS ou CPF cadastrado para criar uma nova marcação. Você deve…" at bounding box center [222, 183] width 426 height 96
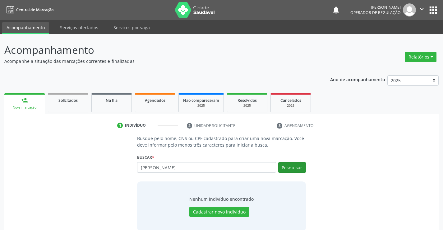
type input "[PERSON_NAME]"
click at [293, 167] on button "Pesquisar" at bounding box center [292, 167] width 28 height 11
type input "[PERSON_NAME]"
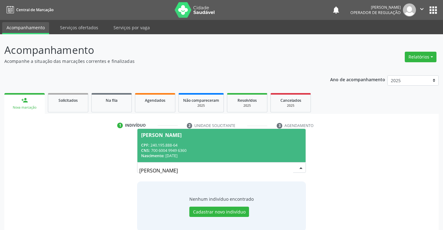
click at [205, 158] on div "Nascimento: [DATE]" at bounding box center [221, 155] width 161 height 5
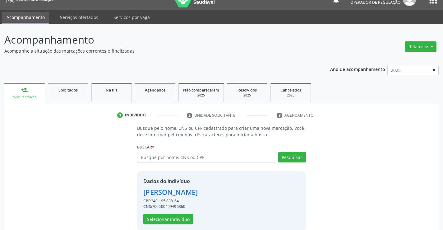
scroll to position [20, 0]
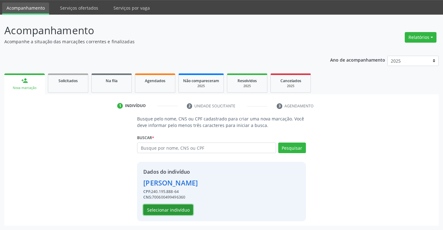
click at [176, 210] on button "Selecionar indivíduo" at bounding box center [168, 209] width 50 height 11
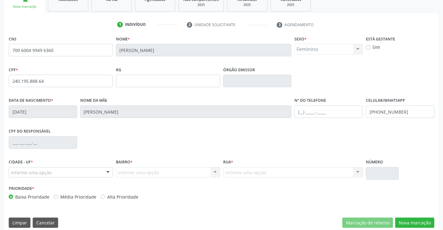
scroll to position [107, 0]
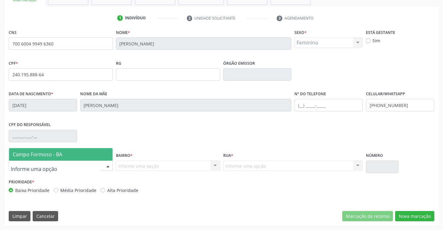
click at [54, 169] on div at bounding box center [61, 166] width 104 height 11
click at [64, 156] on span "Campo Formoso - BA" at bounding box center [61, 154] width 104 height 12
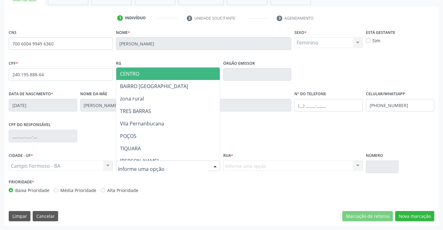
click at [130, 166] on input "text" at bounding box center [162, 169] width 89 height 12
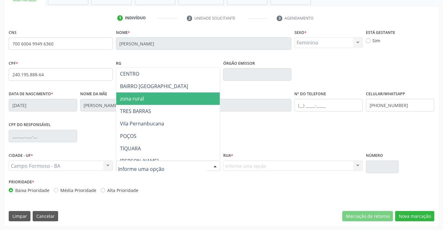
click at [133, 98] on span "zona rural" at bounding box center [132, 98] width 24 height 7
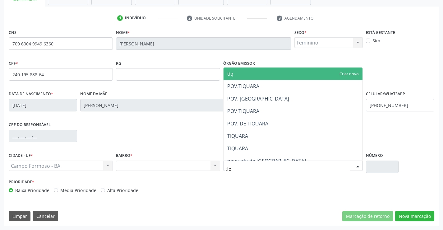
type input "tiqu"
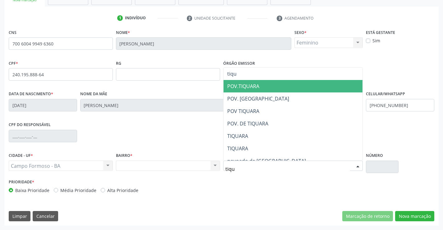
click at [266, 87] on span "POV.TIQUARA" at bounding box center [293, 86] width 139 height 12
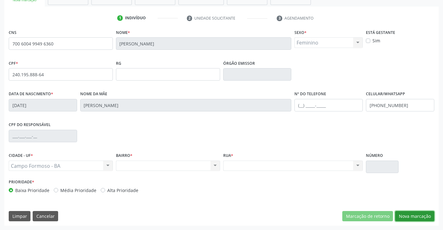
drag, startPoint x: 417, startPoint y: 216, endPoint x: 433, endPoint y: 218, distance: 17.0
click at [417, 216] on button "Nova marcação" at bounding box center [414, 216] width 39 height 11
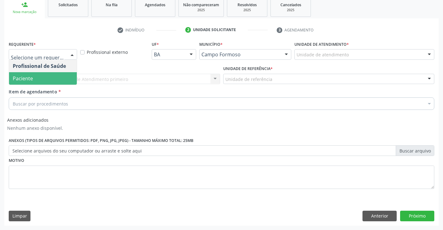
click at [28, 82] on span "Paciente" at bounding box center [43, 78] width 68 height 12
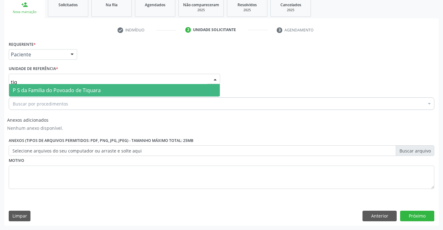
type input "tiqu"
click at [31, 89] on span "P S da Familia do Povoado de Tiquara" at bounding box center [57, 90] width 88 height 7
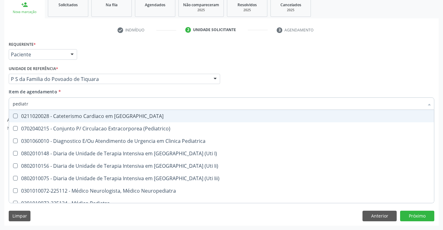
type input "pediatra"
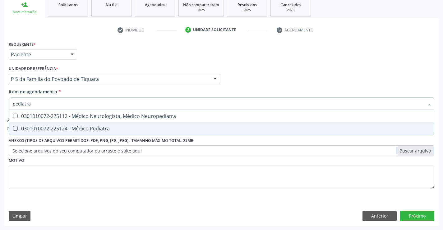
click at [92, 128] on div "0301010072-225124 - Médico Pediatra" at bounding box center [222, 128] width 418 height 5
checkbox Pediatra "true"
click at [424, 213] on button "Próximo" at bounding box center [417, 216] width 34 height 11
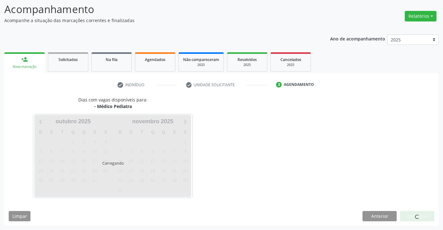
scroll to position [41, 0]
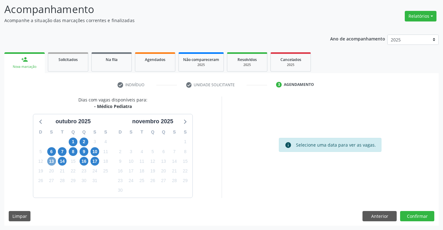
click at [52, 163] on span "13" at bounding box center [51, 161] width 9 height 9
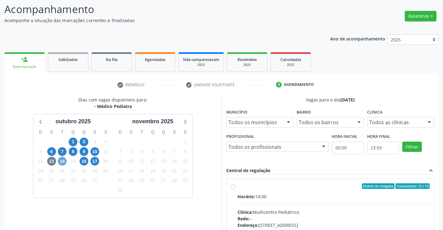
click at [63, 159] on span "14" at bounding box center [62, 161] width 9 height 9
click at [83, 161] on span "16" at bounding box center [84, 161] width 9 height 9
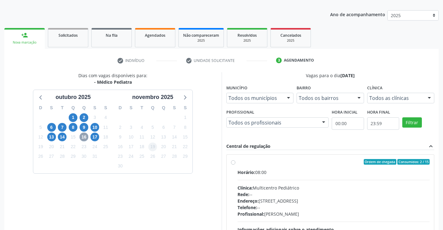
scroll to position [72, 0]
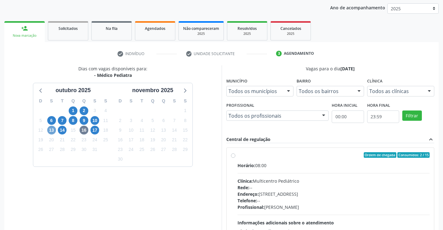
click at [51, 130] on span "13" at bounding box center [51, 130] width 9 height 9
click at [238, 157] on label "Ordem de chegada Consumidos: 12 / 15 Horário: 14:00 Clínica: Multicentro Pediát…" at bounding box center [334, 200] width 193 height 96
click at [233, 157] on input "Ordem de chegada Consumidos: 12 / 15 Horário: 14:00 Clínica: Multicentro Pediát…" at bounding box center [233, 155] width 4 height 6
radio input "true"
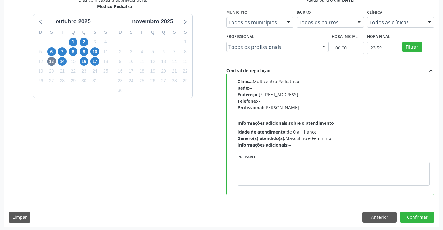
scroll to position [142, 0]
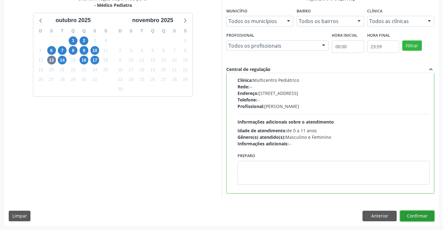
click at [411, 214] on button "Confirmar" at bounding box center [417, 216] width 34 height 11
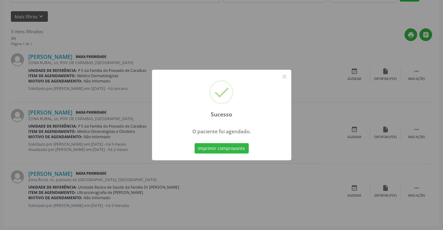
scroll to position [0, 0]
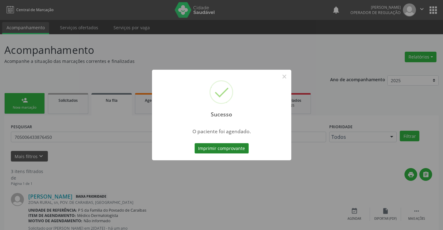
click at [219, 147] on button "Imprimir comprovante" at bounding box center [222, 148] width 54 height 11
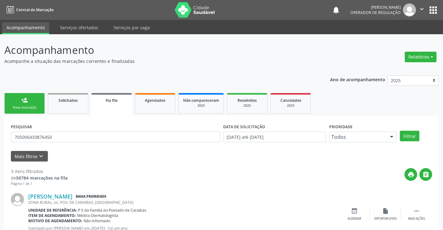
click at [28, 101] on link "person_add Nova marcação" at bounding box center [24, 103] width 40 height 21
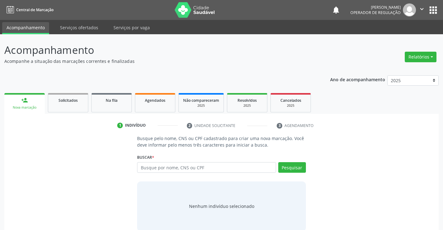
click at [244, 173] on div "Busque por nome, CNS ou CPF Nenhum resultado encontrado para: " " Digite nome, …" at bounding box center [221, 169] width 169 height 15
click at [244, 172] on input "text" at bounding box center [206, 167] width 139 height 11
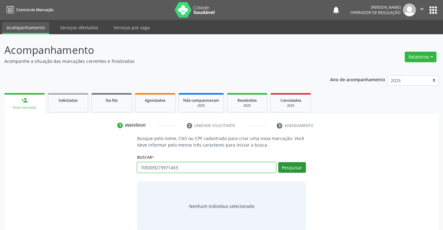
type input "705009273971453"
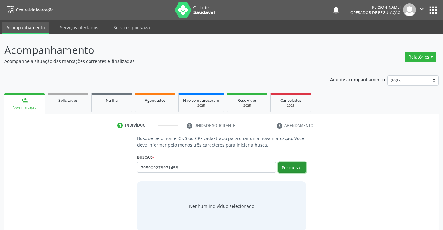
click at [296, 168] on button "Pesquisar" at bounding box center [292, 167] width 28 height 11
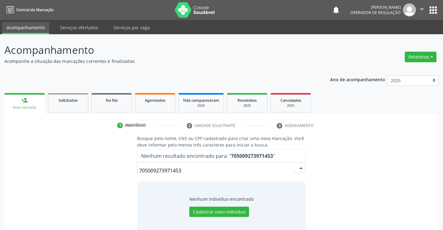
drag, startPoint x: 185, startPoint y: 170, endPoint x: 116, endPoint y: 169, distance: 68.8
click at [116, 169] on div "Busque pelo nome, CNS ou CPF cadastrado para criar uma nova marcação. Você deve…" at bounding box center [222, 183] width 426 height 96
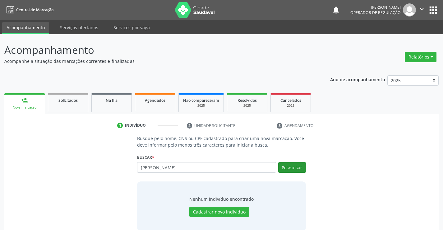
type input "[PERSON_NAME]"
click at [288, 170] on button "Pesquisar" at bounding box center [292, 167] width 28 height 11
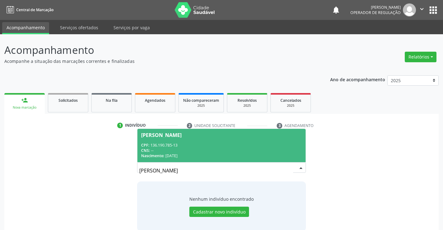
click at [178, 148] on div "CNS: --" at bounding box center [221, 150] width 161 height 5
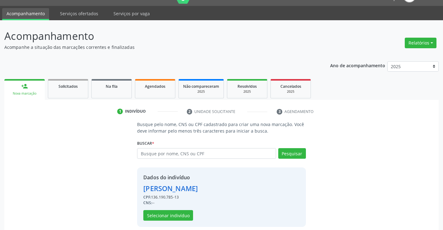
scroll to position [20, 0]
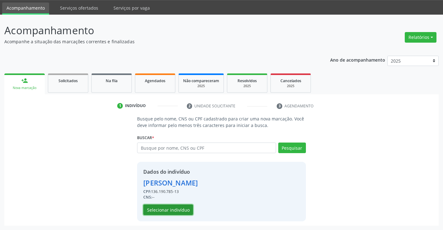
click at [186, 208] on button "Selecionar indivíduo" at bounding box center [168, 209] width 50 height 11
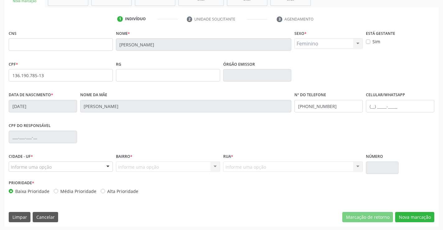
scroll to position [107, 0]
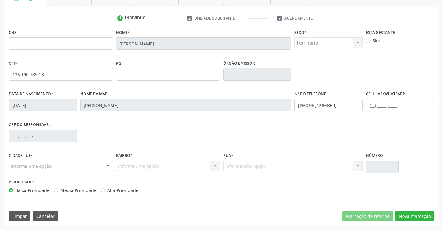
click at [56, 163] on div "Informe uma opção" at bounding box center [61, 166] width 104 height 11
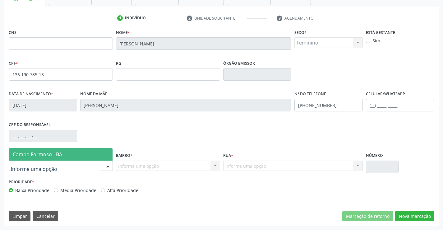
click at [51, 156] on span "Campo Formoso - BA" at bounding box center [37, 154] width 49 height 7
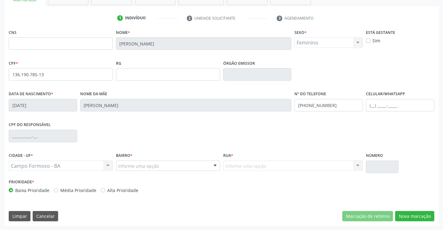
click at [164, 166] on div "Informe uma opção" at bounding box center [168, 166] width 104 height 11
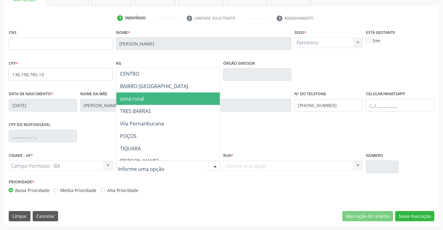
click at [143, 102] on span "zona rural" at bounding box center [183, 98] width 134 height 12
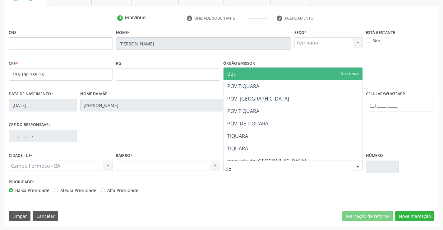
type input "tiqu"
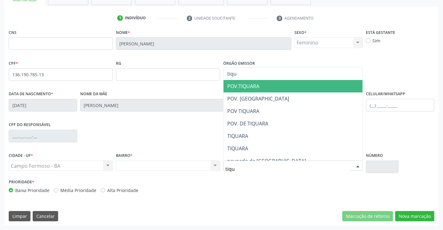
click at [267, 83] on span "POV.TIQUARA" at bounding box center [293, 86] width 139 height 12
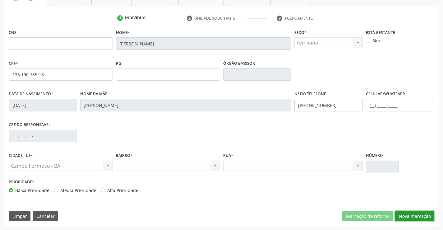
click at [419, 215] on button "Nova marcação" at bounding box center [414, 216] width 39 height 11
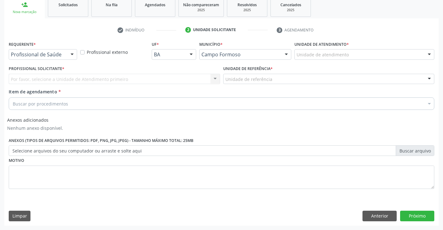
scroll to position [96, 0]
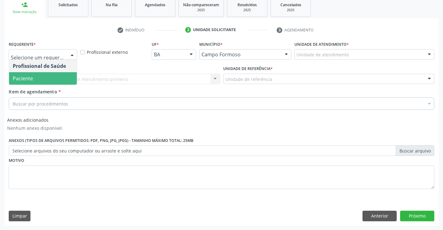
click at [30, 76] on span "Paciente" at bounding box center [23, 78] width 20 height 7
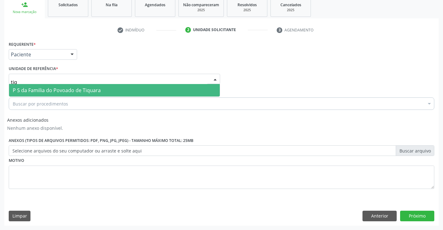
type input "tiqu"
click at [43, 89] on span "P S da Familia do Povoado de Tiquara" at bounding box center [57, 90] width 88 height 7
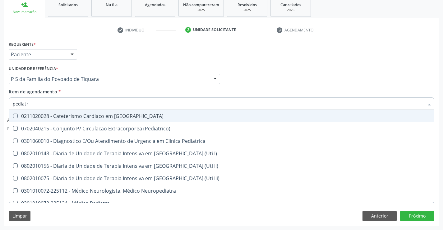
type input "pediatra"
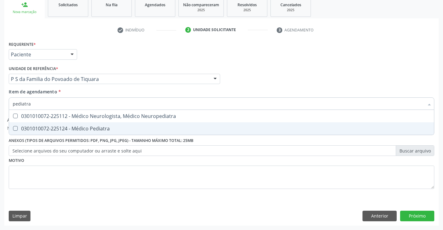
click at [85, 127] on div "0301010072-225124 - Médico Pediatra" at bounding box center [222, 128] width 418 height 5
checkbox Pediatra "true"
click at [422, 213] on button "Próximo" at bounding box center [417, 216] width 34 height 11
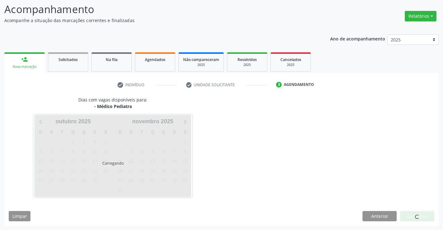
scroll to position [41, 0]
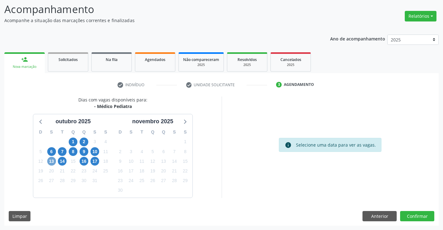
click at [51, 160] on span "13" at bounding box center [51, 161] width 9 height 9
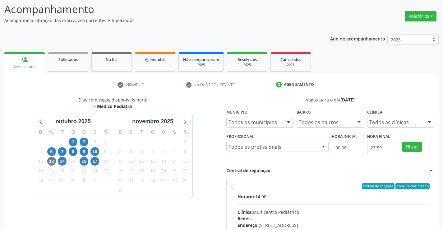
click at [238, 187] on label "Ordem de chegada Consumidos: 13 / 15 Horário: 14:00 Clínica: Multicentro Pediát…" at bounding box center [334, 231] width 193 height 96
click at [233, 187] on input "Ordem de chegada Consumidos: 13 / 15 Horário: 14:00 Clínica: Multicentro Pediát…" at bounding box center [233, 186] width 4 height 6
radio input "true"
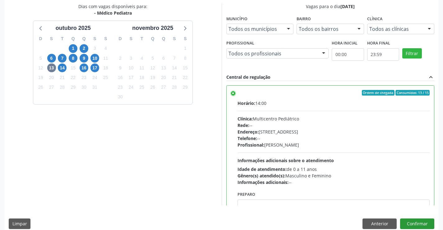
scroll to position [142, 0]
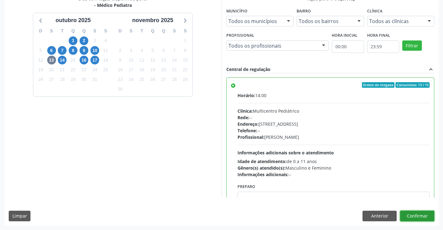
click at [421, 215] on button "Confirmar" at bounding box center [417, 216] width 34 height 11
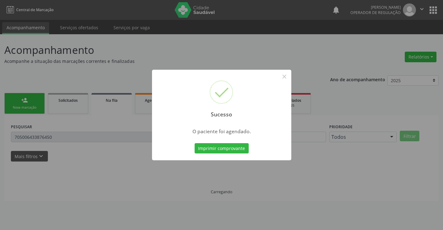
scroll to position [0, 0]
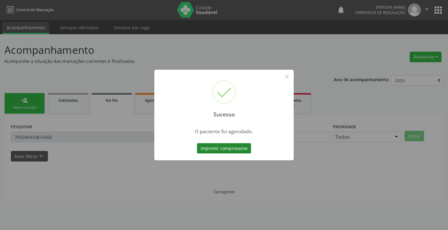
click at [222, 148] on button "Imprimir comprovante" at bounding box center [224, 148] width 54 height 11
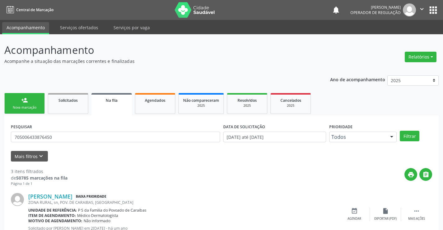
click at [32, 109] on div "Nova marcação" at bounding box center [24, 107] width 31 height 5
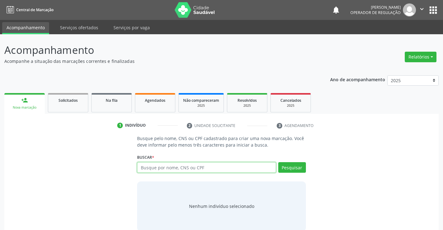
click at [154, 169] on input "text" at bounding box center [206, 167] width 139 height 11
type input "702005835014784"
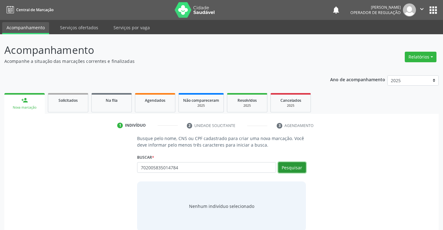
click at [285, 164] on button "Pesquisar" at bounding box center [292, 167] width 28 height 11
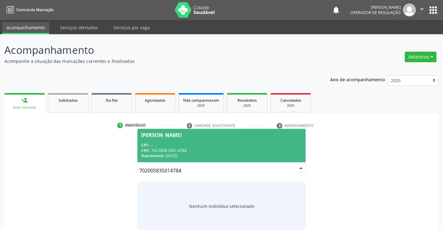
click at [230, 144] on div "CPF: --" at bounding box center [221, 145] width 161 height 5
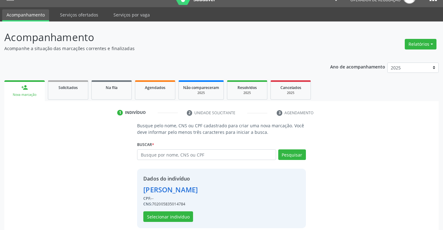
scroll to position [20, 0]
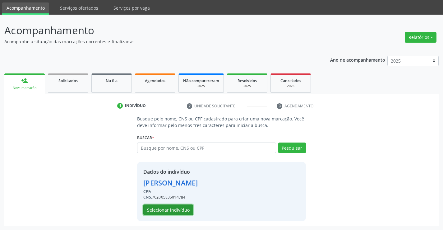
click at [171, 210] on button "Selecionar indivíduo" at bounding box center [168, 209] width 50 height 11
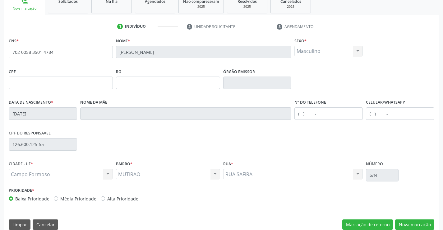
scroll to position [107, 0]
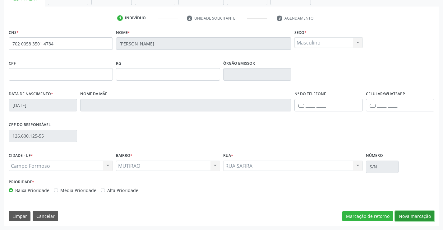
click at [421, 214] on button "Nova marcação" at bounding box center [414, 216] width 39 height 11
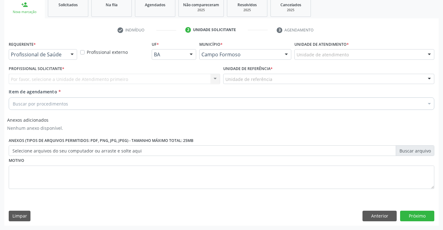
scroll to position [96, 0]
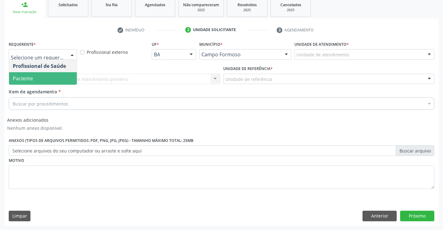
click at [28, 78] on span "Paciente" at bounding box center [23, 78] width 20 height 7
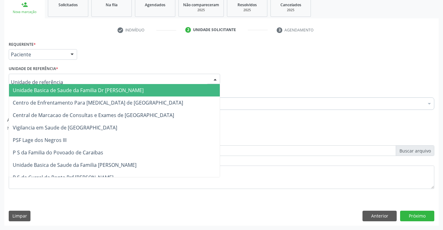
click at [56, 78] on div at bounding box center [115, 79] width 212 height 11
click at [63, 92] on span "Unidade Basica de Saude da Familia Dr [PERSON_NAME]" at bounding box center [78, 90] width 131 height 7
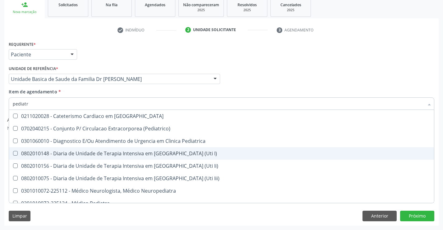
type input "pediatra"
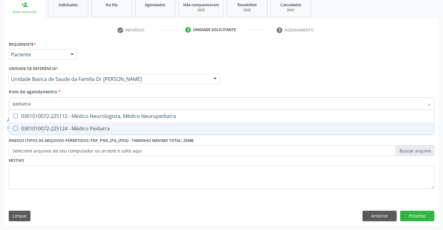
click at [107, 124] on span "0301010072-225124 - Médico Pediatra" at bounding box center [221, 128] width 425 height 12
checkbox Pediatra "true"
click at [413, 216] on button "Próximo" at bounding box center [417, 216] width 34 height 11
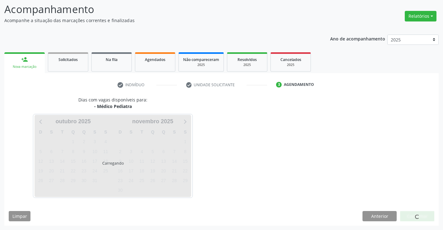
scroll to position [41, 0]
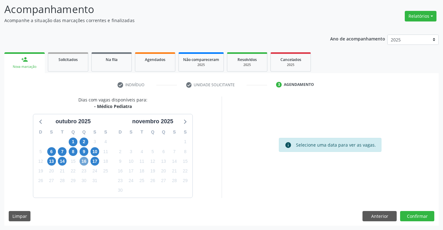
click at [85, 163] on span "16" at bounding box center [84, 161] width 9 height 9
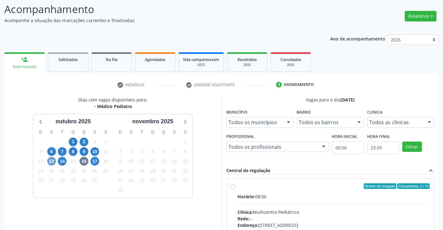
click at [52, 163] on span "13" at bounding box center [51, 161] width 9 height 9
click at [83, 161] on span "16" at bounding box center [84, 161] width 9 height 9
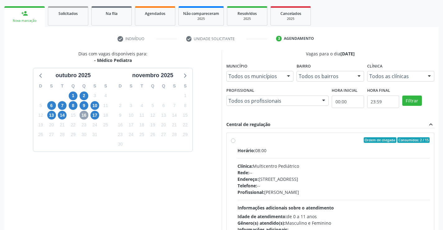
scroll to position [103, 0]
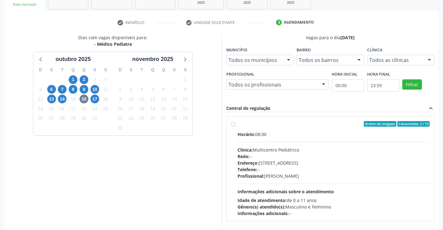
click at [238, 124] on label "Ordem de chegada Consumidos: 2 / 15 Horário: 08:00 Clínica: Multicentro Pediátr…" at bounding box center [334, 169] width 193 height 96
click at [233, 124] on input "Ordem de chegada Consumidos: 2 / 15 Horário: 08:00 Clínica: Multicentro Pediátr…" at bounding box center [233, 124] width 4 height 6
radio input "true"
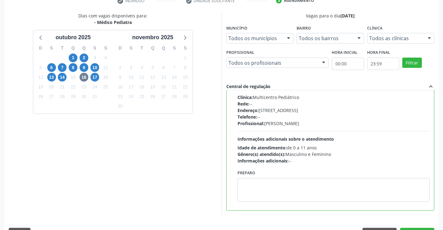
scroll to position [142, 0]
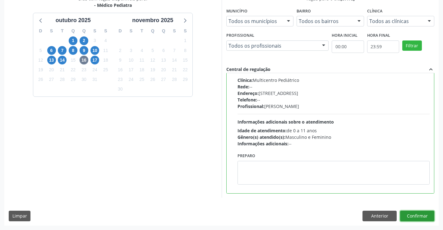
click at [420, 213] on button "Confirmar" at bounding box center [417, 216] width 34 height 11
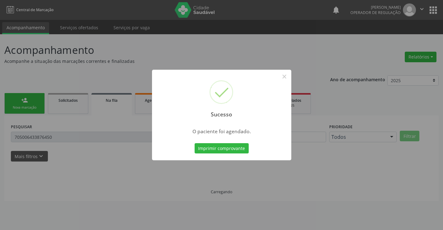
scroll to position [0, 0]
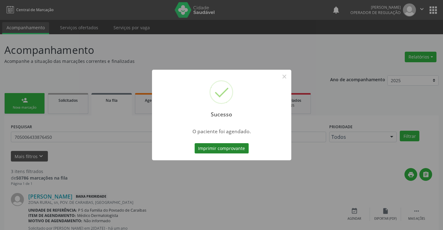
click at [233, 150] on button "Imprimir comprovante" at bounding box center [222, 148] width 54 height 11
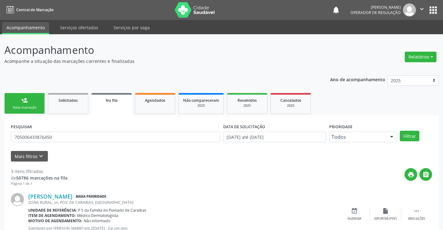
click at [25, 102] on div "person_add" at bounding box center [24, 100] width 7 height 7
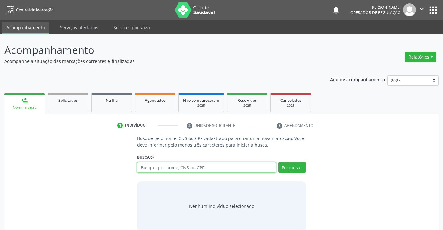
click at [163, 166] on input "text" at bounding box center [206, 167] width 139 height 11
type input "702008854824284"
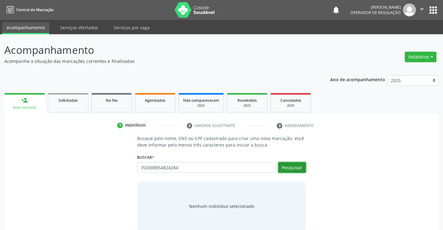
click at [293, 167] on button "Pesquisar" at bounding box center [292, 167] width 28 height 11
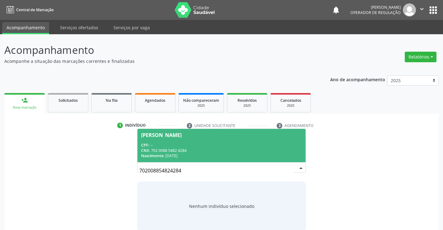
click at [210, 145] on div "CPF: --" at bounding box center [221, 145] width 161 height 5
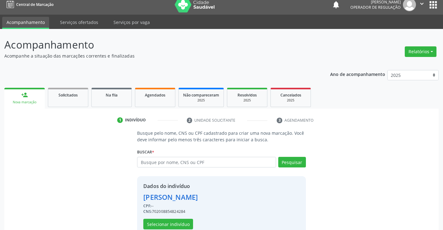
scroll to position [20, 0]
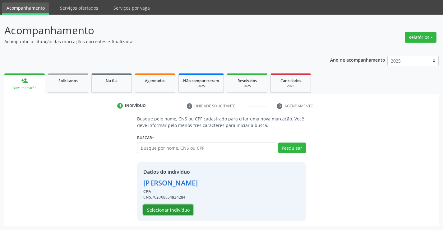
click at [186, 211] on button "Selecionar indivíduo" at bounding box center [168, 209] width 50 height 11
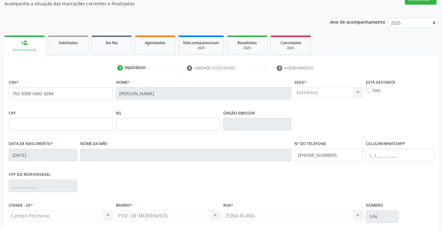
scroll to position [107, 0]
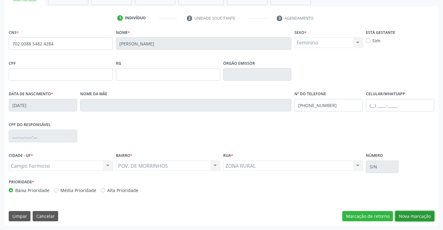
click at [423, 217] on button "Nova marcação" at bounding box center [414, 216] width 39 height 11
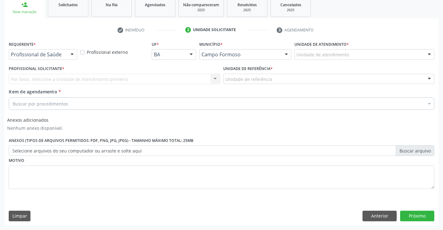
scroll to position [96, 0]
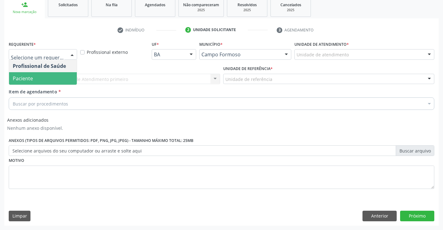
click at [21, 78] on span "Paciente" at bounding box center [23, 78] width 20 height 7
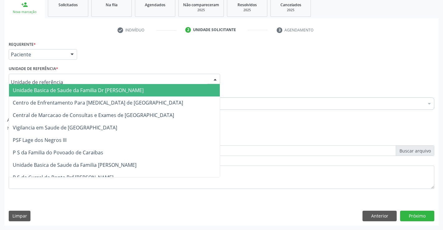
click at [21, 89] on span "Unidade Basica de Saude da Familia Dr [PERSON_NAME]" at bounding box center [78, 90] width 131 height 7
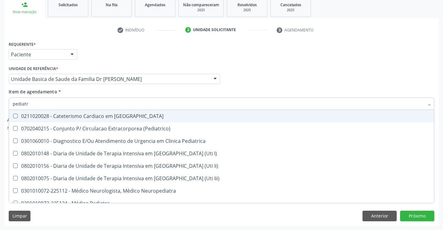
type input "pediatra"
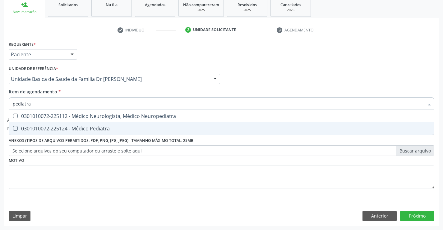
click at [121, 132] on span "0301010072-225124 - Médico Pediatra" at bounding box center [221, 128] width 425 height 12
checkbox Pediatra "true"
click at [414, 217] on button "Próximo" at bounding box center [417, 216] width 34 height 11
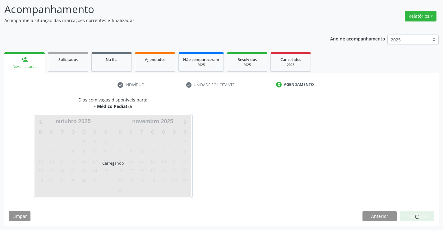
scroll to position [41, 0]
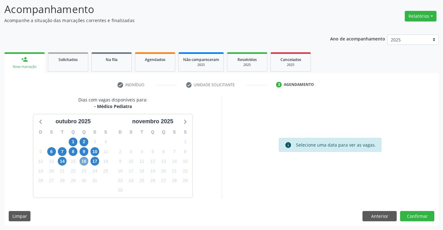
click at [85, 160] on span "16" at bounding box center [84, 161] width 9 height 9
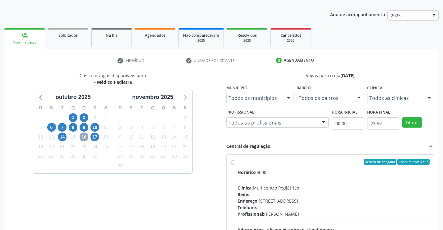
scroll to position [72, 0]
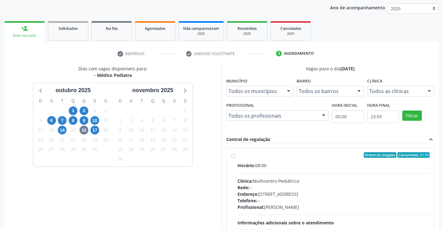
click at [238, 157] on label "Ordem de chegada Consumidos: 3 / 15 Horário: 08:00 Clínica: Multicentro Pediátr…" at bounding box center [334, 200] width 193 height 96
click at [233, 157] on input "Ordem de chegada Consumidos: 3 / 15 Horário: 08:00 Clínica: Multicentro Pediátr…" at bounding box center [233, 155] width 4 height 6
radio input "true"
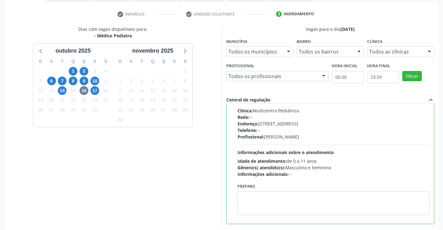
scroll to position [142, 0]
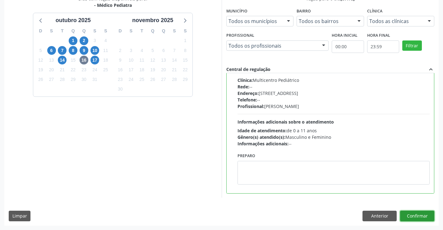
click at [413, 214] on button "Confirmar" at bounding box center [417, 216] width 34 height 11
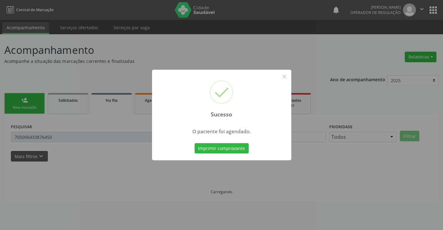
scroll to position [0, 0]
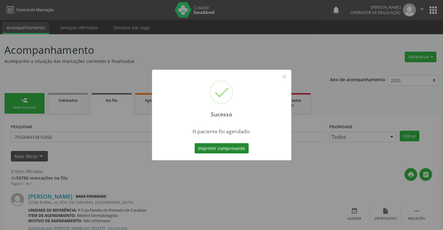
click at [214, 149] on button "Imprimir comprovante" at bounding box center [222, 148] width 54 height 11
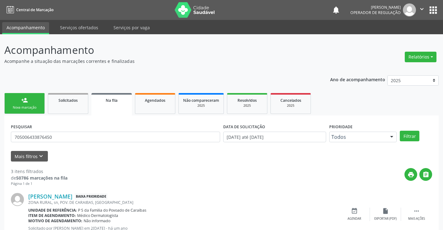
click at [9, 98] on link "person_add Nova marcação" at bounding box center [24, 103] width 40 height 21
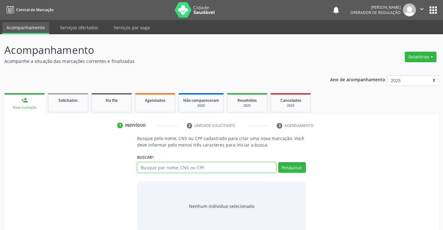
click at [170, 169] on input "text" at bounding box center [206, 167] width 139 height 11
type input "708000307659429"
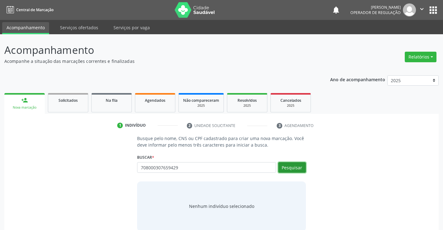
click at [297, 167] on button "Pesquisar" at bounding box center [292, 167] width 28 height 11
type input "708000307659429"
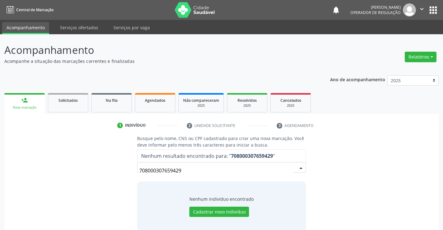
drag, startPoint x: 189, startPoint y: 175, endPoint x: 110, endPoint y: 171, distance: 79.4
click at [113, 171] on div "Busque pelo nome, CNS ou CPF cadastrado para criar uma nova marcação. Você deve…" at bounding box center [222, 183] width 426 height 96
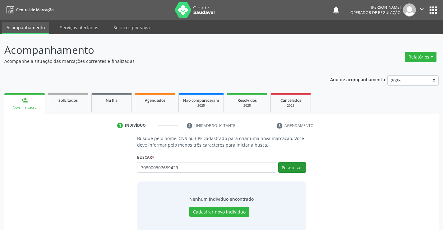
type input "708000307659429"
click at [284, 168] on button "Pesquisar" at bounding box center [292, 167] width 28 height 11
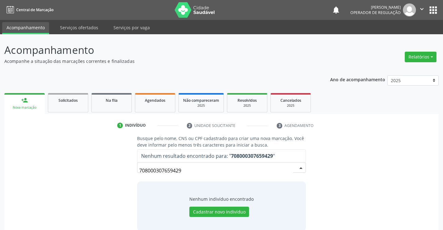
drag, startPoint x: 191, startPoint y: 170, endPoint x: 110, endPoint y: 165, distance: 81.1
click at [119, 165] on div "Busque pelo nome, CNS ou CPF cadastrado para criar uma nova marcação. Você deve…" at bounding box center [222, 183] width 426 height 96
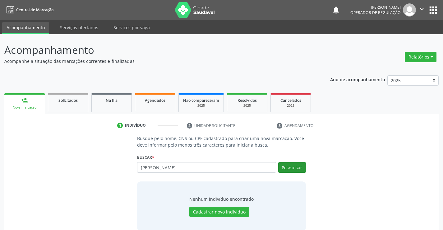
type input "luiz gustavo souza dos santos"
click at [298, 170] on button "Pesquisar" at bounding box center [292, 167] width 28 height 11
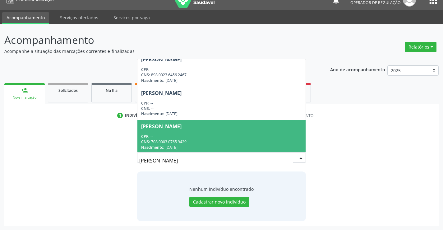
scroll to position [7, 0]
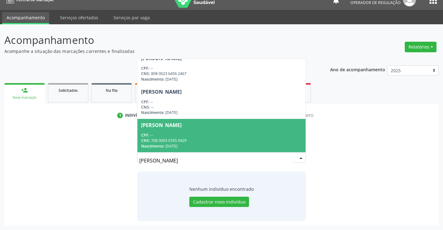
click at [185, 136] on div "CPF: --" at bounding box center [221, 135] width 161 height 5
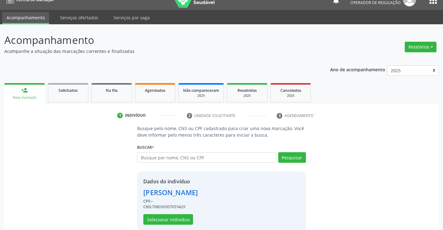
scroll to position [20, 0]
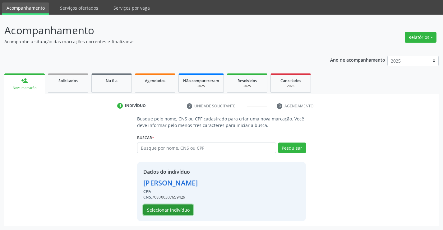
click at [183, 209] on button "Selecionar indivíduo" at bounding box center [168, 209] width 50 height 11
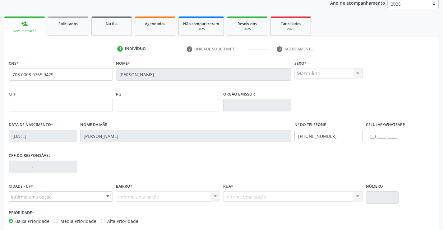
scroll to position [107, 0]
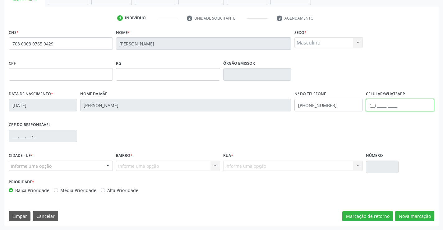
click at [376, 101] on input "text" at bounding box center [400, 105] width 68 height 12
type input "(74) 9819-4385"
click at [52, 163] on div "Informe uma opção" at bounding box center [61, 166] width 104 height 11
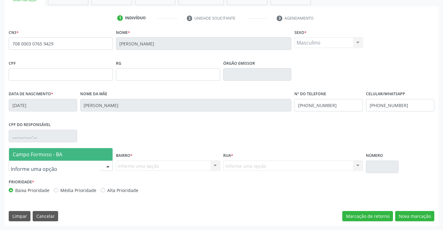
click at [61, 156] on span "Campo Formoso - BA" at bounding box center [37, 154] width 49 height 7
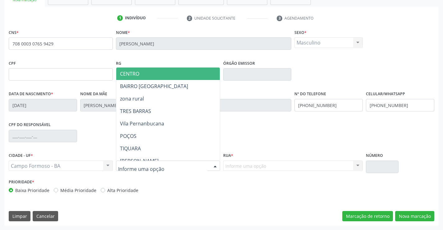
click at [146, 164] on input "text" at bounding box center [162, 169] width 89 height 12
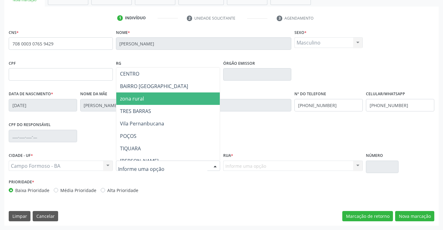
click at [138, 97] on span "zona rural" at bounding box center [132, 98] width 24 height 7
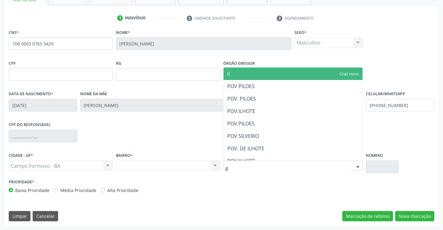
type input "ilh"
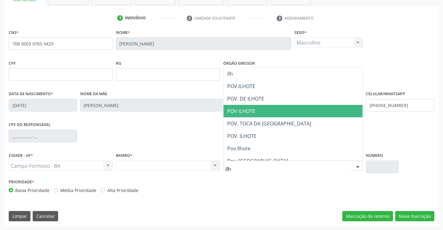
click at [256, 114] on span "POV ILHOTE" at bounding box center [293, 111] width 139 height 12
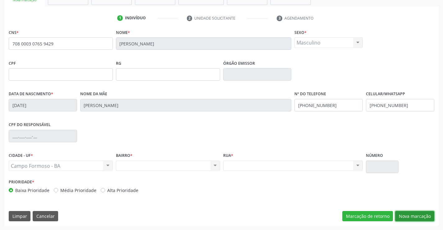
drag, startPoint x: 418, startPoint y: 219, endPoint x: 430, endPoint y: 218, distance: 12.2
click at [418, 219] on button "Nova marcação" at bounding box center [414, 216] width 39 height 11
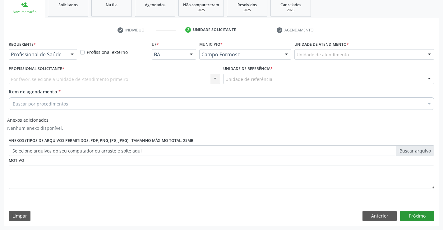
scroll to position [96, 0]
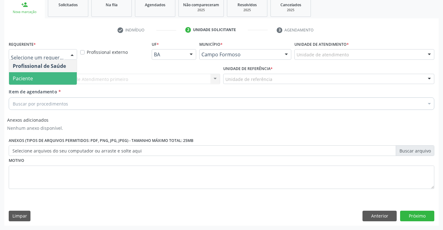
click at [35, 76] on span "Paciente" at bounding box center [43, 78] width 68 height 12
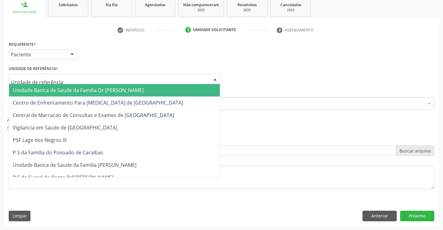
click at [36, 74] on div at bounding box center [115, 79] width 212 height 11
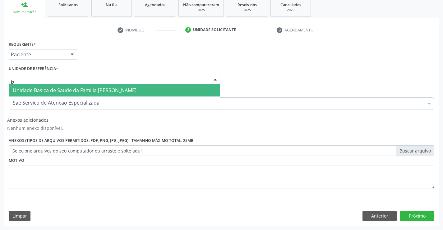
type input "iza"
click at [96, 87] on span "Unidade Basica de Saude da Familia [PERSON_NAME]" at bounding box center [75, 90] width 124 height 7
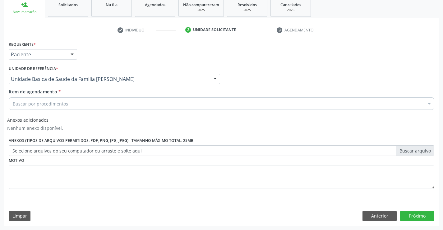
click at [72, 102] on div "Buscar por procedimentos" at bounding box center [222, 103] width 426 height 12
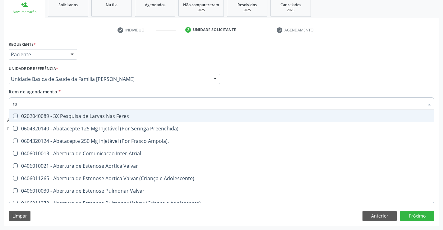
type input "rad"
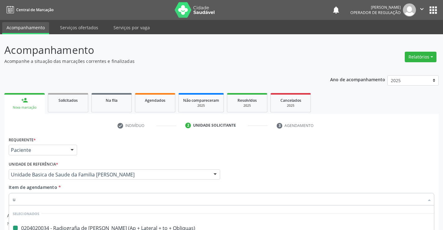
type input "us"
checkbox Obliquas\) "false"
checkbox Lombo-Sacra "false"
checkbox Lateral\) "false"
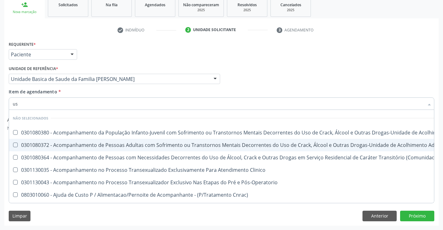
type input "usg"
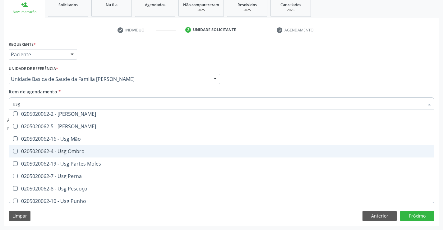
scroll to position [124, 0]
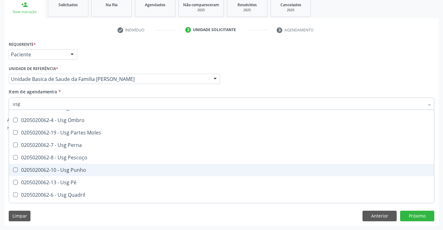
click at [95, 171] on div "0205020062-10 - Usg Punho" at bounding box center [222, 169] width 418 height 5
checkbox Punho "true"
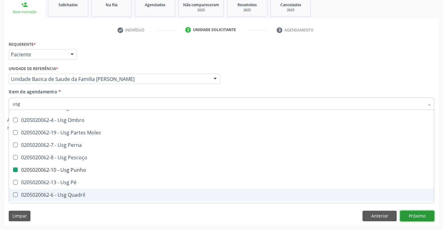
click at [413, 214] on button "Próximo" at bounding box center [417, 216] width 34 height 11
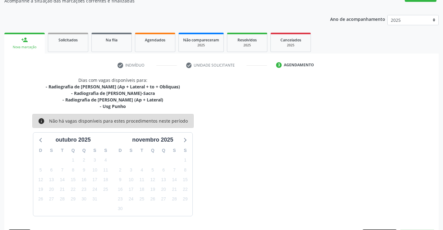
scroll to position [79, 0]
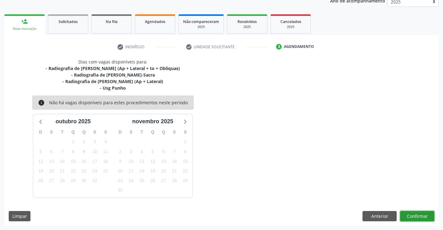
click at [417, 219] on button "Confirmar" at bounding box center [417, 216] width 34 height 11
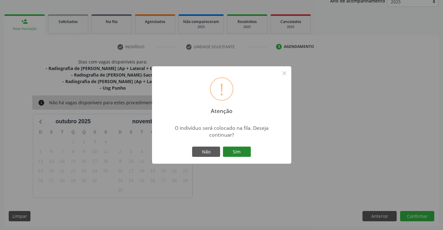
click at [236, 154] on button "Sim" at bounding box center [237, 152] width 28 height 11
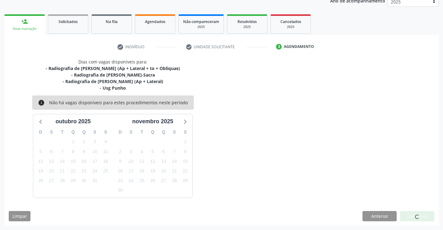
scroll to position [0, 0]
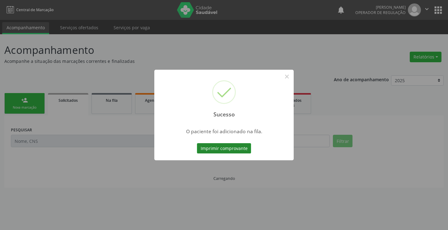
click at [234, 145] on button "Imprimir comprovante" at bounding box center [224, 148] width 54 height 11
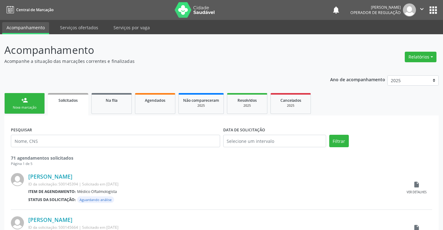
click at [15, 97] on link "person_add Nova marcação" at bounding box center [24, 103] width 40 height 21
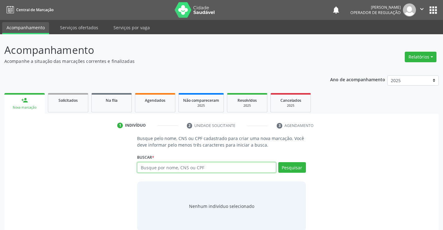
click at [163, 169] on input "text" at bounding box center [206, 167] width 139 height 11
type input "708709147960691"
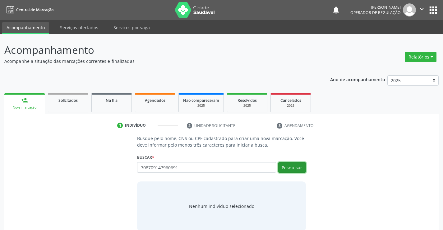
click at [291, 165] on button "Pesquisar" at bounding box center [292, 167] width 28 height 11
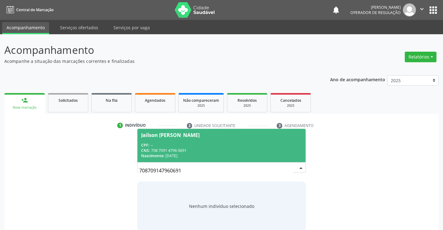
click at [231, 150] on div "CNS: 708 7091 4796 0691" at bounding box center [221, 150] width 161 height 5
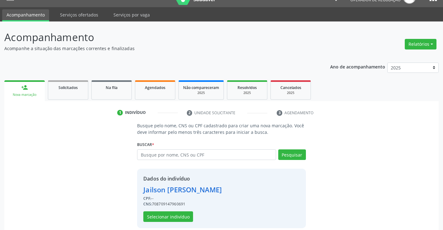
scroll to position [20, 0]
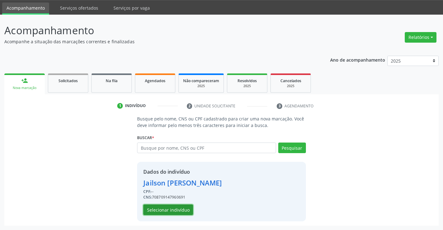
click at [173, 208] on button "Selecionar indivíduo" at bounding box center [168, 209] width 50 height 11
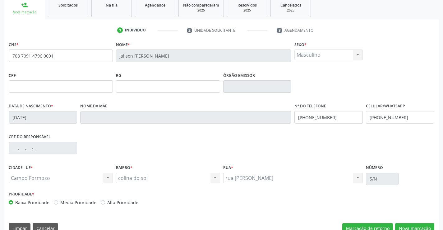
scroll to position [107, 0]
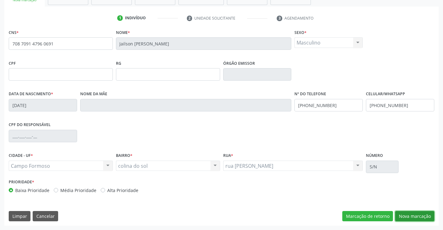
click at [415, 213] on button "Nova marcação" at bounding box center [414, 216] width 39 height 11
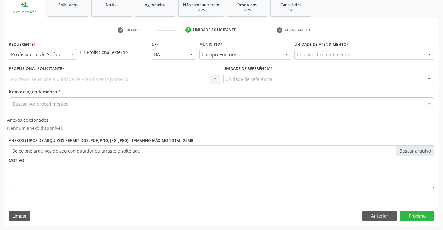
scroll to position [96, 0]
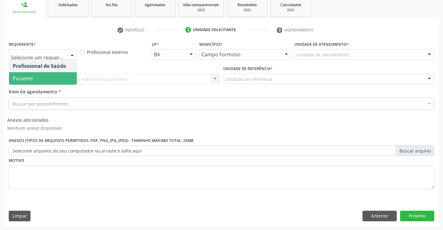
click at [39, 81] on span "Paciente" at bounding box center [43, 78] width 68 height 12
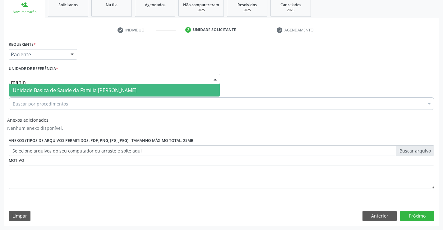
type input "maninh"
click at [63, 92] on span "Unidade Basica de Saude da Familia [PERSON_NAME]" at bounding box center [75, 90] width 124 height 7
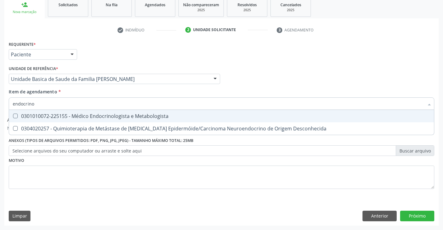
type input "endocrinol"
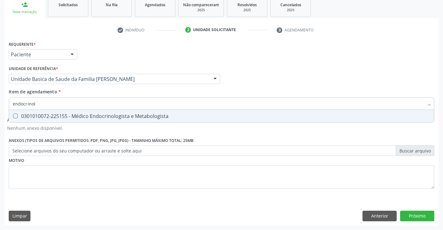
click at [84, 120] on span "0301010072-225155 - Médico Endocrinologista e Metabologista" at bounding box center [221, 116] width 425 height 12
checkbox Metabologista "true"
click at [419, 218] on button "Próximo" at bounding box center [417, 216] width 34 height 11
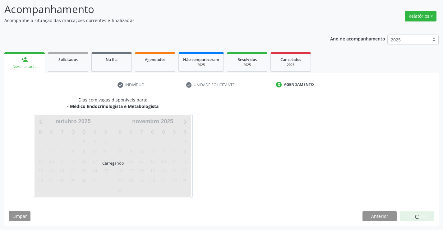
scroll to position [59, 0]
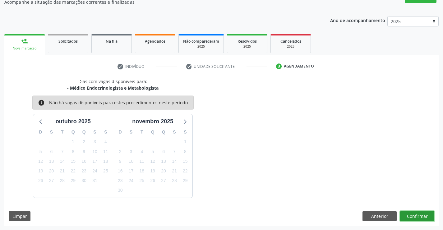
click at [415, 216] on button "Confirmar" at bounding box center [417, 216] width 34 height 11
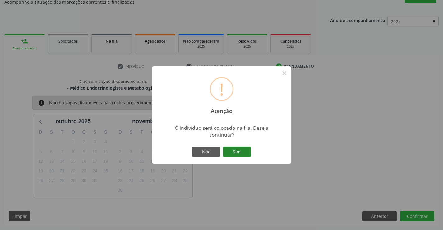
click at [238, 155] on button "Sim" at bounding box center [237, 152] width 28 height 11
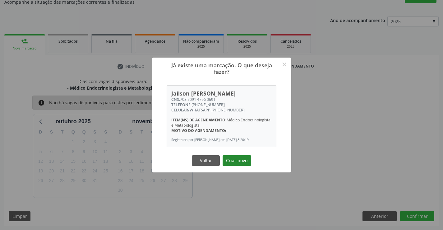
click at [243, 162] on button "Criar novo" at bounding box center [237, 160] width 29 height 11
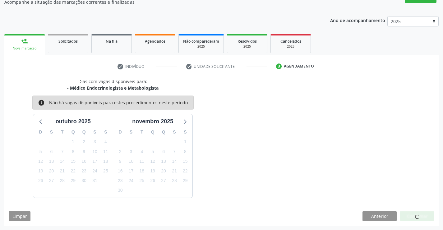
scroll to position [0, 0]
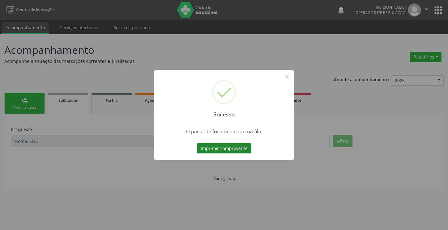
click at [244, 148] on button "Imprimir comprovante" at bounding box center [224, 148] width 54 height 11
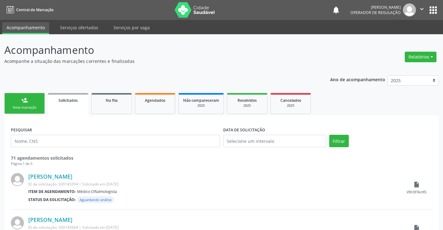
click at [33, 100] on link "person_add Nova marcação" at bounding box center [24, 103] width 40 height 21
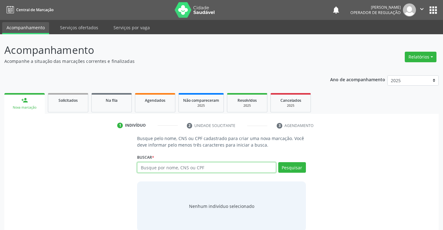
click at [147, 168] on input "text" at bounding box center [206, 167] width 139 height 11
type input "706200520674369"
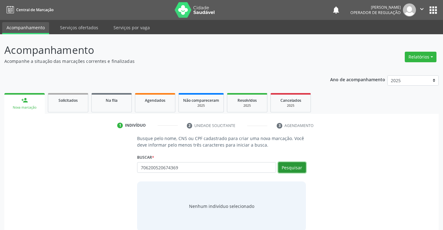
click at [286, 170] on button "Pesquisar" at bounding box center [292, 167] width 28 height 11
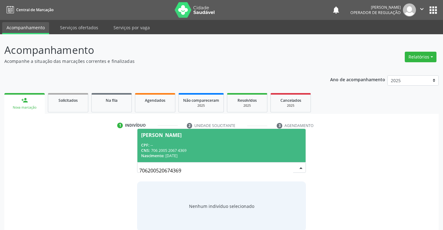
click at [205, 146] on div "CPF: --" at bounding box center [221, 145] width 161 height 5
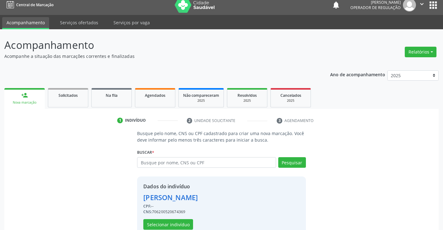
scroll to position [20, 0]
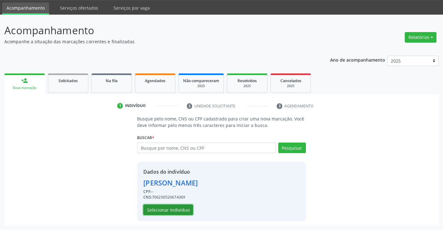
click at [172, 210] on button "Selecionar indivíduo" at bounding box center [168, 209] width 50 height 11
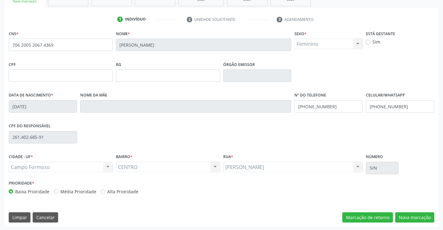
scroll to position [107, 0]
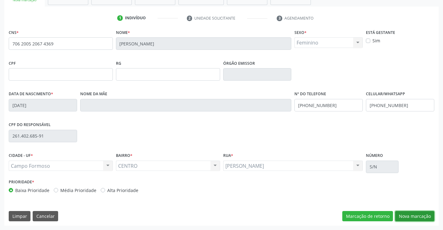
click at [406, 215] on button "Nova marcação" at bounding box center [414, 216] width 39 height 11
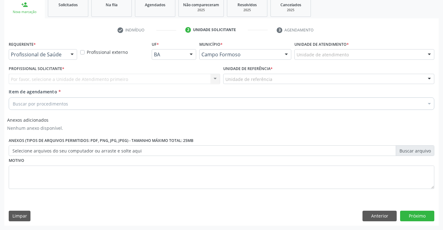
scroll to position [96, 0]
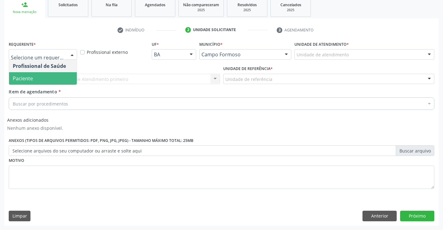
click at [31, 79] on span "Paciente" at bounding box center [23, 78] width 20 height 7
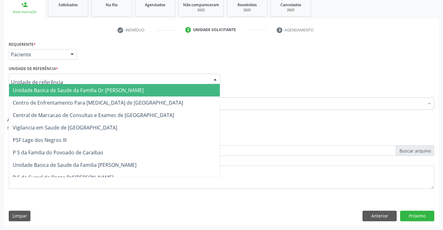
click at [31, 88] on span "Unidade Basica de Saude da Familia Dr [PERSON_NAME]" at bounding box center [78, 90] width 131 height 7
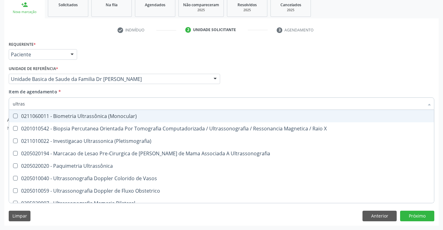
type input "ultrass"
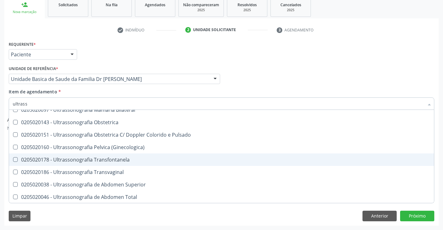
scroll to position [124, 0]
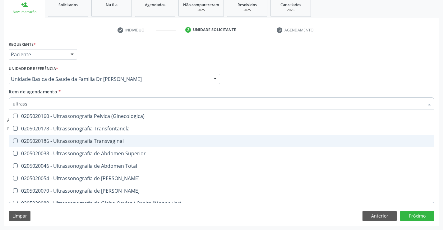
click at [109, 142] on div "0205020186 - Ultrassonografia Transvaginal" at bounding box center [222, 140] width 418 height 5
checkbox Transvaginal "true"
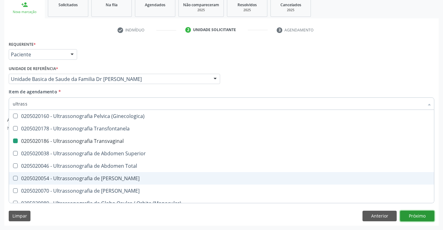
click at [413, 216] on button "Próximo" at bounding box center [417, 216] width 34 height 11
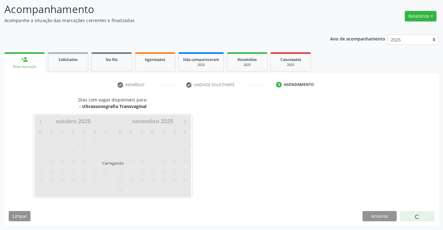
scroll to position [0, 0]
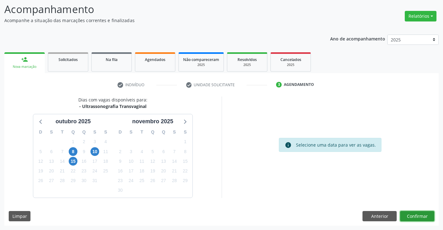
click at [411, 213] on button "Confirmar" at bounding box center [417, 216] width 34 height 11
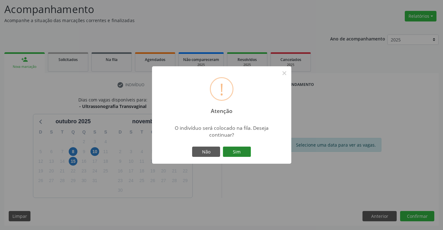
click at [232, 154] on button "Sim" at bounding box center [237, 152] width 28 height 11
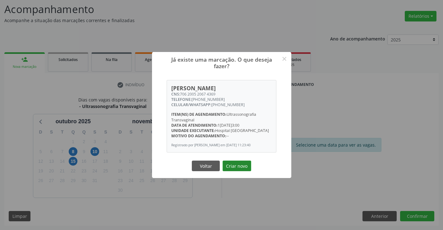
click at [241, 166] on button "Criar novo" at bounding box center [237, 166] width 29 height 11
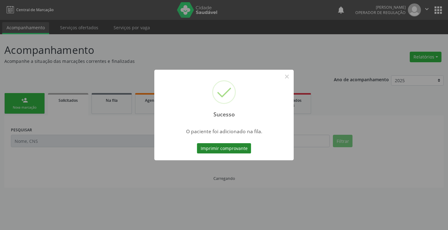
click at [234, 150] on button "Imprimir comprovante" at bounding box center [224, 148] width 54 height 11
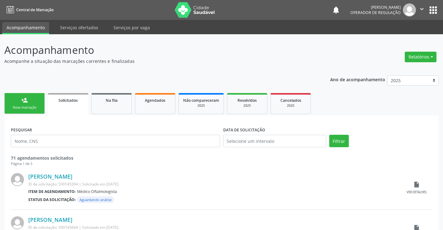
click at [27, 96] on link "person_add Nova marcação" at bounding box center [24, 103] width 40 height 21
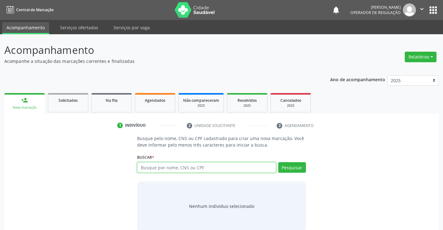
click at [153, 170] on input "text" at bounding box center [206, 167] width 139 height 11
type input "708400720258460"
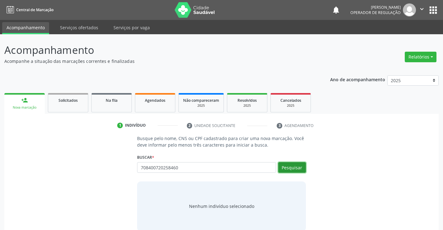
click at [298, 165] on button "Pesquisar" at bounding box center [292, 167] width 28 height 11
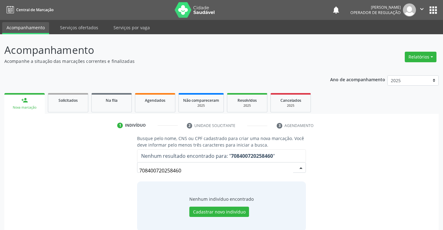
drag, startPoint x: 190, startPoint y: 171, endPoint x: 110, endPoint y: 164, distance: 80.6
click at [125, 166] on div "Busque pelo nome, CNS ou CPF cadastrado para criar uma nova marcação. Você deve…" at bounding box center [222, 183] width 426 height 96
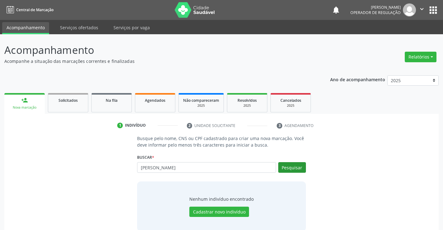
type input "jose alves d silva filho"
click at [292, 168] on button "Pesquisar" at bounding box center [292, 167] width 28 height 11
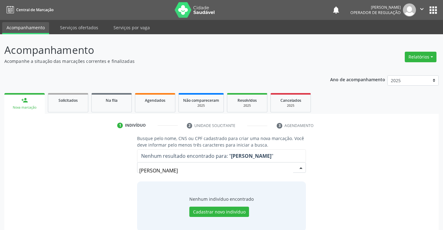
drag, startPoint x: 196, startPoint y: 171, endPoint x: 117, endPoint y: 171, distance: 79.0
click at [117, 171] on div "Busque pelo nome, CNS ou CPF cadastrado para criar uma nova marcação. Você deve…" at bounding box center [222, 183] width 426 height 96
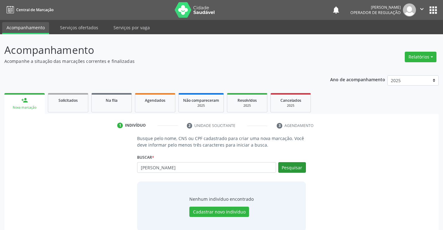
type input "jose alves da silva filho"
click at [288, 167] on button "Pesquisar" at bounding box center [292, 167] width 28 height 11
type input "jose alves da silva filho"
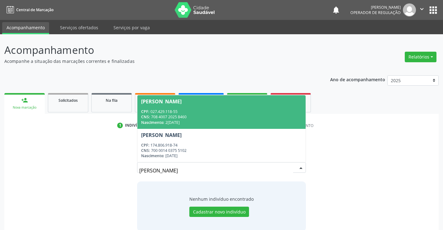
click at [222, 124] on div "Nascimento: 22/02/1954" at bounding box center [221, 122] width 161 height 5
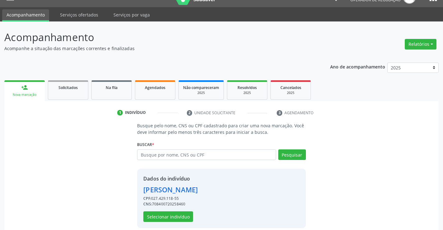
scroll to position [20, 0]
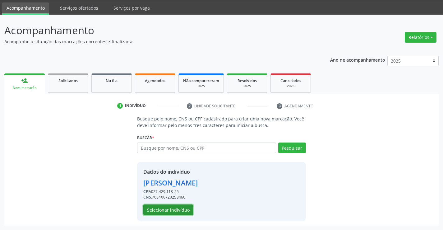
click at [182, 211] on button "Selecionar indivíduo" at bounding box center [168, 209] width 50 height 11
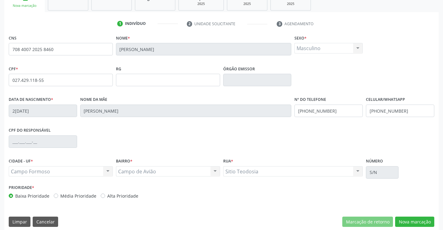
scroll to position [107, 0]
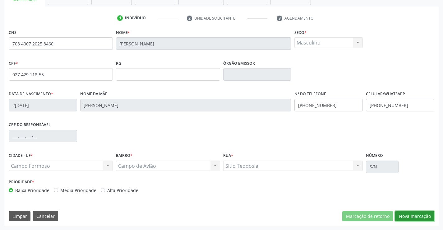
click at [411, 217] on button "Nova marcação" at bounding box center [414, 216] width 39 height 11
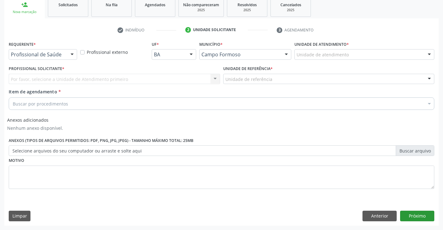
scroll to position [96, 0]
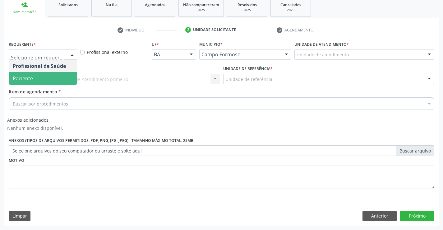
click at [37, 75] on span "Paciente" at bounding box center [43, 78] width 68 height 12
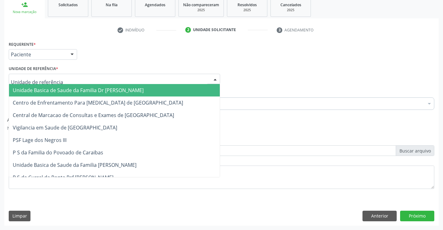
click at [33, 75] on div at bounding box center [115, 79] width 212 height 11
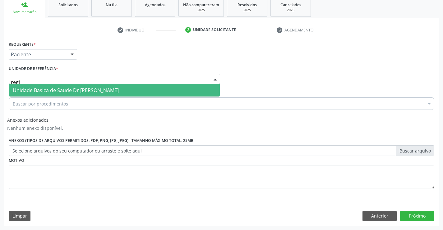
type input "regis"
click at [80, 92] on span "Unidade Basica de Saude Dr [PERSON_NAME]" at bounding box center [66, 90] width 106 height 7
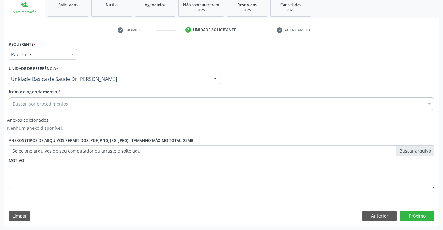
click at [72, 100] on div "Buscar por procedimentos" at bounding box center [222, 103] width 426 height 12
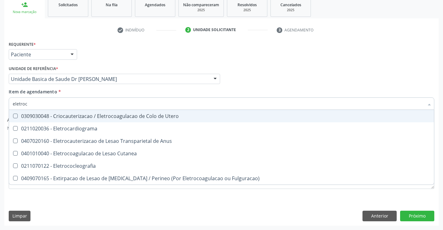
type input "eletroca"
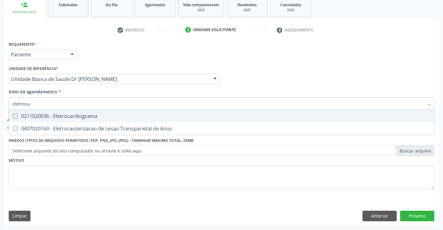
click at [98, 117] on div "0211020036 - Eletrocardiograma" at bounding box center [222, 116] width 418 height 5
checkbox Eletrocardiograma "true"
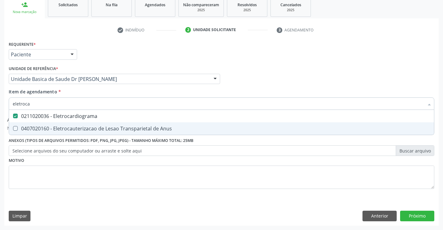
click at [415, 210] on div "Requerente * Paciente Profissional de Saúde Paciente Nenhum resultado encontrad…" at bounding box center [221, 133] width 435 height 186
checkbox Anus "true"
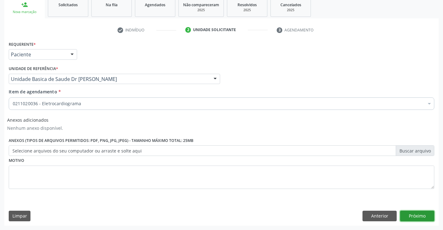
click at [415, 214] on button "Próximo" at bounding box center [417, 216] width 34 height 11
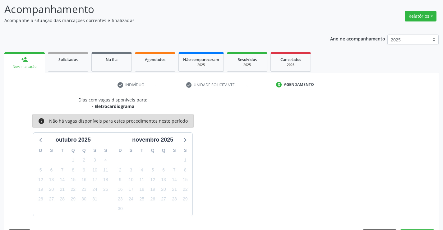
scroll to position [59, 0]
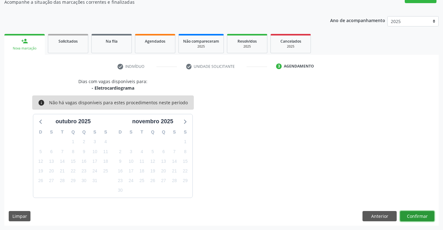
click at [416, 215] on button "Confirmar" at bounding box center [417, 216] width 34 height 11
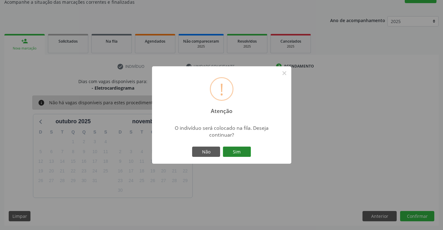
click at [242, 149] on button "Sim" at bounding box center [237, 152] width 28 height 11
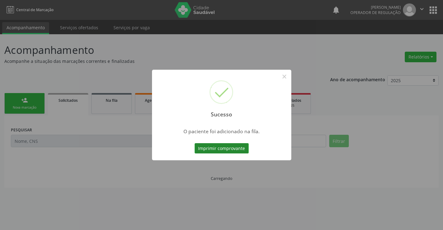
scroll to position [0, 0]
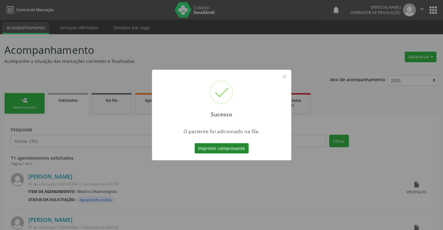
click at [223, 146] on button "Imprimir comprovante" at bounding box center [222, 148] width 54 height 11
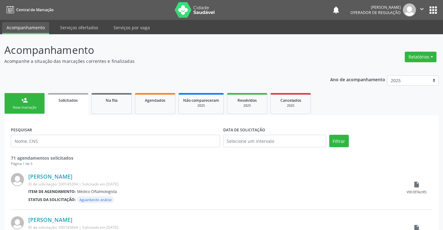
click at [29, 105] on div "Nova marcação" at bounding box center [24, 107] width 31 height 5
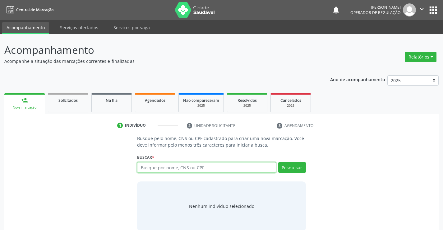
click at [169, 172] on input "text" at bounding box center [206, 167] width 139 height 11
type input "breno ferreira da silva"
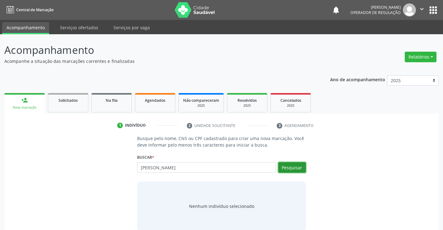
click at [302, 171] on button "Pesquisar" at bounding box center [292, 167] width 28 height 11
type input "breno ferreira da silva"
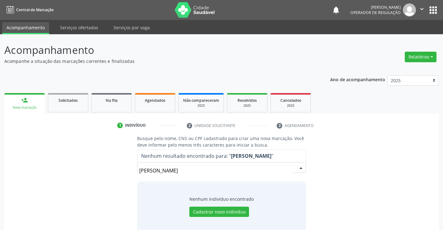
drag, startPoint x: 199, startPoint y: 173, endPoint x: 176, endPoint y: 173, distance: 22.4
click at [176, 173] on input "breno ferreira da silva" at bounding box center [216, 170] width 154 height 12
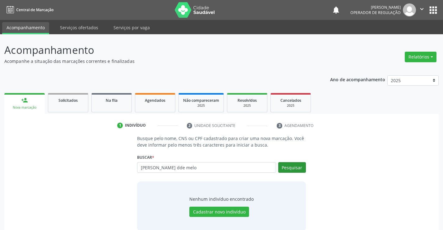
type input "breno ferreira dde melo"
click at [293, 167] on button "Pesquisar" at bounding box center [292, 167] width 28 height 11
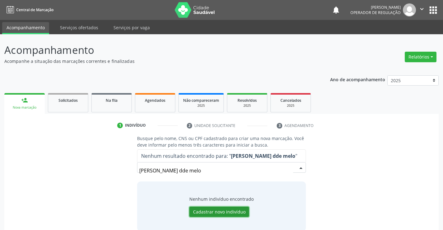
click at [238, 212] on button "Cadastrar novo indivíduo" at bounding box center [219, 212] width 60 height 11
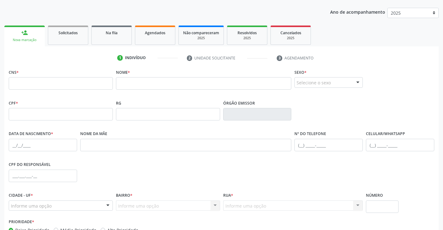
scroll to position [14, 0]
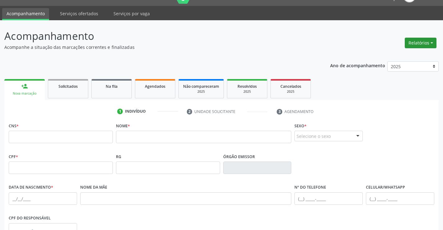
click at [417, 43] on button "Relatórios" at bounding box center [421, 43] width 32 height 11
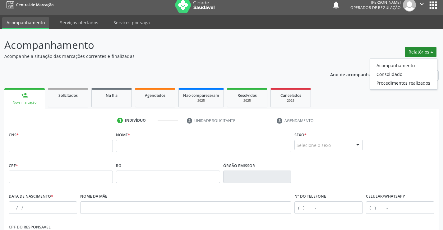
scroll to position [0, 0]
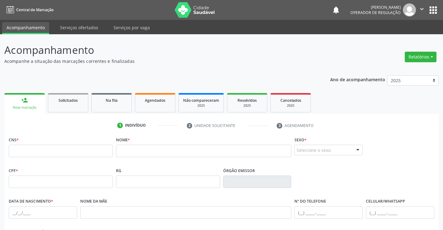
click at [437, 8] on button "apps" at bounding box center [433, 10] width 11 height 11
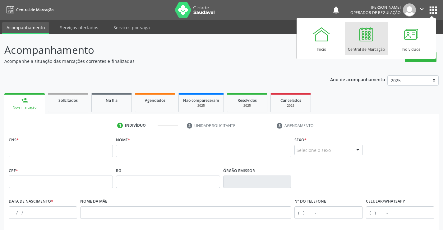
click at [354, 40] on link "Central de Marcação" at bounding box center [366, 38] width 43 height 33
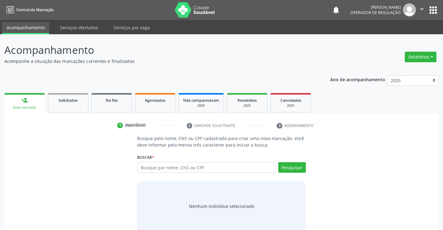
click at [187, 169] on input "text" at bounding box center [206, 167] width 139 height 11
type input "[PERSON_NAME]"
click at [282, 168] on button "Pesquisar" at bounding box center [292, 167] width 28 height 11
type input "[PERSON_NAME]"
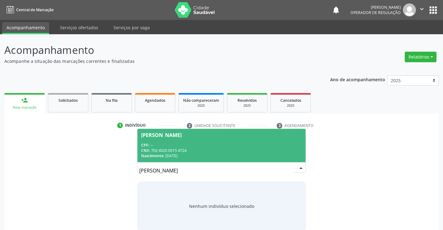
click at [180, 150] on div "CNS: 702 4020 0015 4724" at bounding box center [221, 150] width 161 height 5
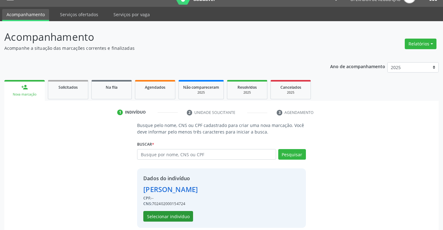
scroll to position [20, 0]
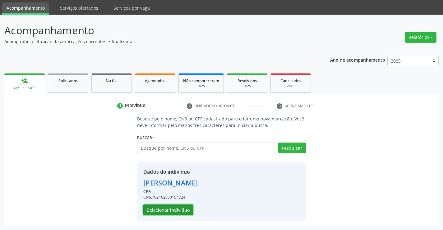
click at [175, 204] on button "Selecionar indivíduo" at bounding box center [168, 209] width 50 height 11
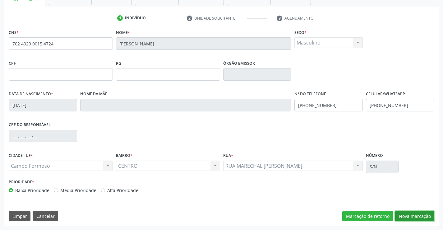
click at [411, 213] on button "Nova marcação" at bounding box center [414, 216] width 39 height 11
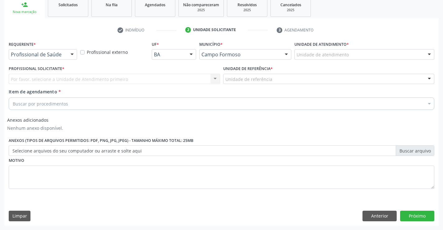
scroll to position [96, 0]
drag, startPoint x: 27, startPoint y: 51, endPoint x: 28, endPoint y: 54, distance: 3.5
click at [28, 51] on div at bounding box center [43, 54] width 68 height 11
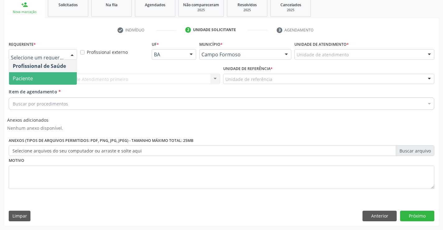
click at [25, 80] on span "Paciente" at bounding box center [23, 78] width 20 height 7
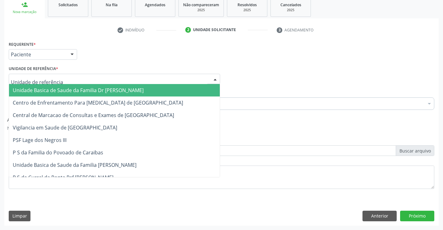
click at [27, 91] on span "Unidade Basica de Saude da Familia Dr [PERSON_NAME]" at bounding box center [78, 90] width 131 height 7
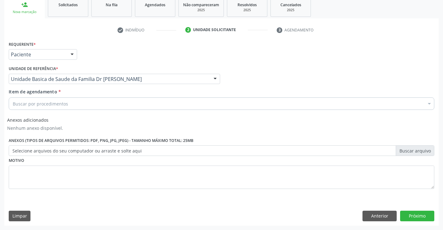
click at [26, 101] on div "Buscar por procedimentos" at bounding box center [222, 103] width 426 height 12
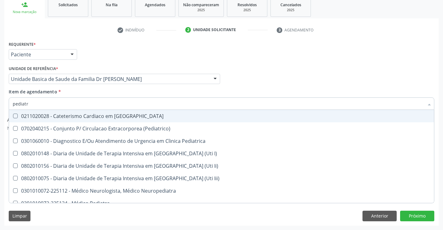
type input "pediatra"
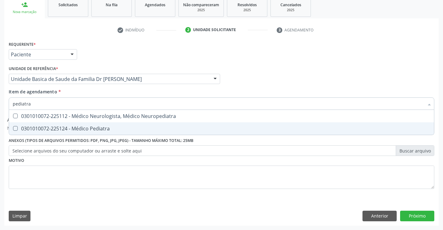
drag, startPoint x: 76, startPoint y: 129, endPoint x: 294, endPoint y: 210, distance: 232.8
click at [76, 129] on div "0301010072-225124 - Médico Pediatra" at bounding box center [222, 128] width 418 height 5
checkbox Pediatra "true"
click at [424, 214] on button "Próximo" at bounding box center [417, 216] width 34 height 11
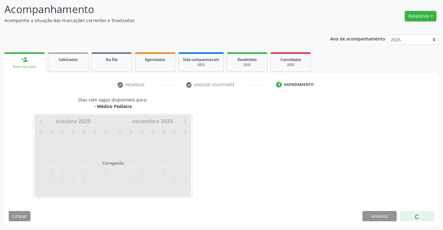
scroll to position [41, 0]
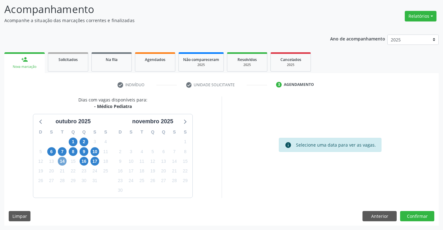
click at [65, 161] on span "14" at bounding box center [62, 161] width 9 height 9
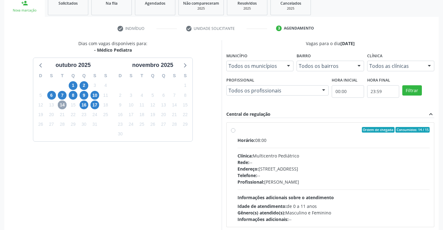
scroll to position [103, 0]
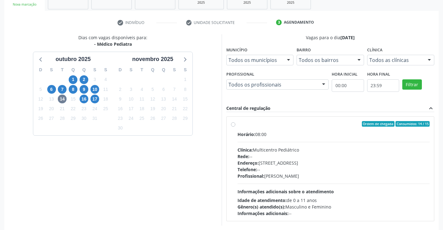
click at [238, 125] on label "Ordem de chegada Consumidos: 14 / 15 Horário: 08:00 Clínica: Multicentro Pediát…" at bounding box center [334, 169] width 193 height 96
click at [231, 125] on input "Ordem de chegada Consumidos: 14 / 15 Horário: 08:00 Clínica: Multicentro Pediát…" at bounding box center [233, 124] width 4 height 6
radio input "true"
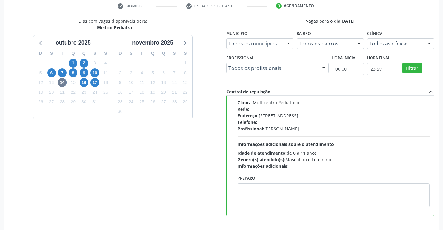
scroll to position [142, 0]
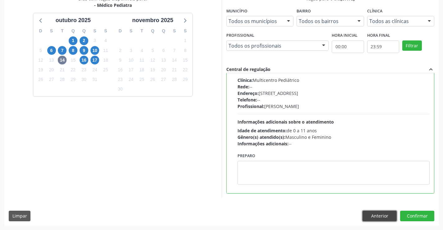
click at [376, 216] on button "Anterior" at bounding box center [380, 216] width 34 height 11
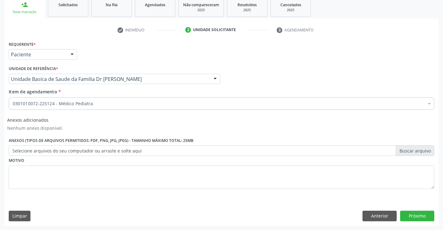
scroll to position [96, 0]
click at [376, 216] on button "Anterior" at bounding box center [380, 216] width 34 height 11
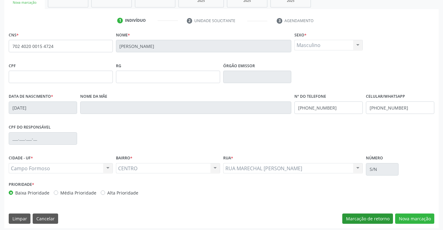
scroll to position [107, 0]
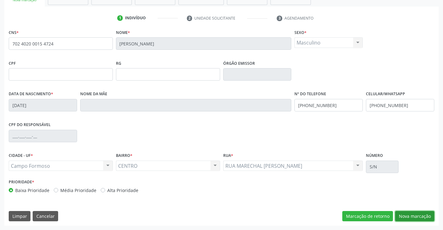
click at [418, 217] on button "Nova marcação" at bounding box center [414, 216] width 39 height 11
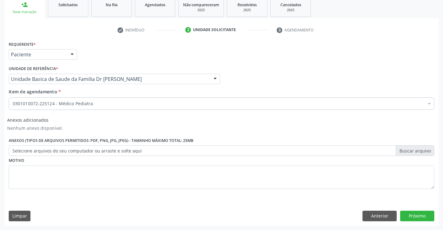
scroll to position [96, 0]
click at [418, 217] on button "Próximo" at bounding box center [417, 216] width 34 height 11
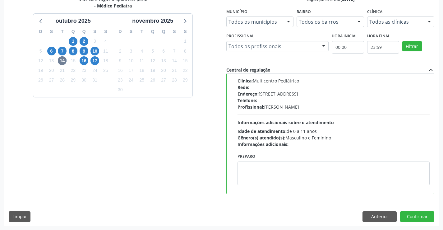
scroll to position [142, 0]
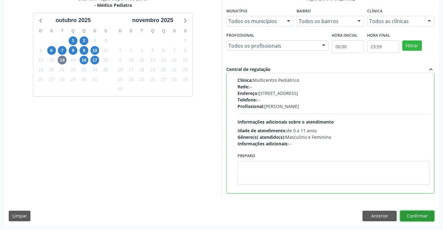
click at [414, 217] on button "Confirmar" at bounding box center [417, 216] width 34 height 11
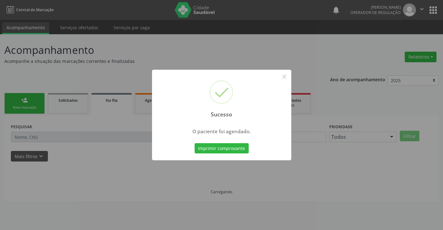
scroll to position [0, 0]
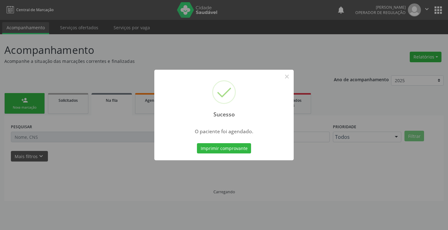
click at [215, 146] on button "Imprimir comprovante" at bounding box center [224, 148] width 54 height 11
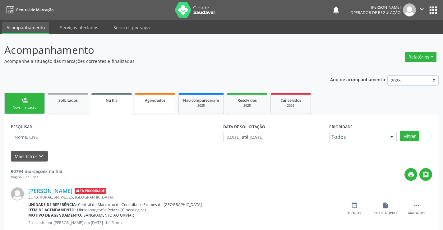
click at [160, 106] on link "Agendados" at bounding box center [155, 103] width 40 height 21
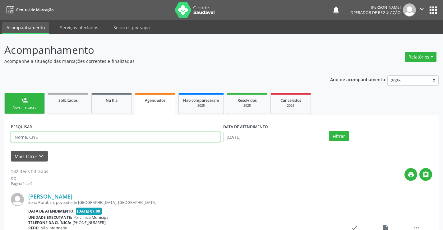
click at [155, 141] on input "text" at bounding box center [115, 137] width 209 height 11
type input "702402000154724"
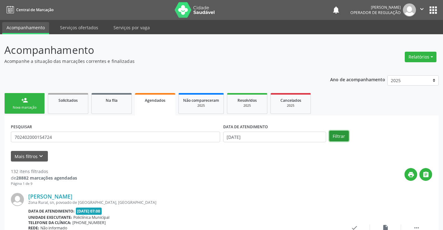
click at [335, 136] on button "Filtrar" at bounding box center [339, 136] width 20 height 11
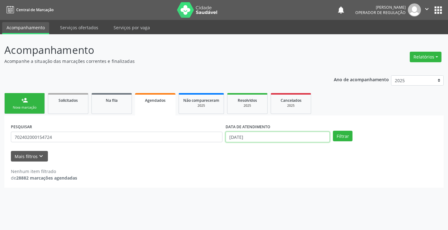
click at [282, 136] on input "[DATE]" at bounding box center [278, 137] width 104 height 11
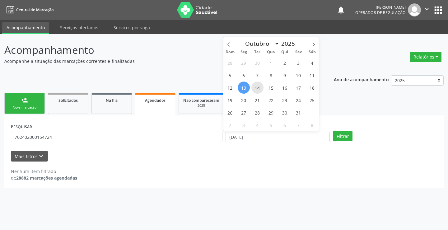
click at [259, 87] on span "14" at bounding box center [257, 88] width 12 height 12
type input "[DATE]"
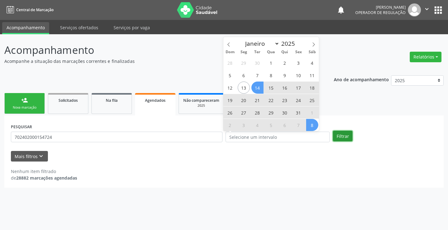
click at [346, 137] on button "Filtrar" at bounding box center [343, 136] width 20 height 11
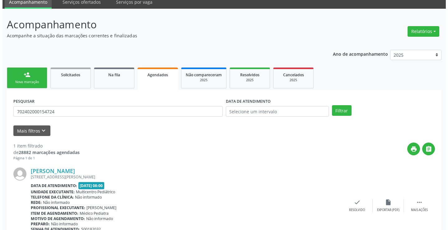
scroll to position [57, 0]
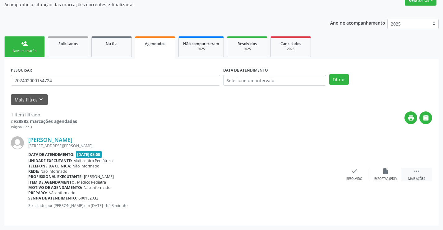
click at [417, 171] on icon "" at bounding box center [417, 171] width 7 height 7
click at [322, 172] on icon "cancel" at bounding box center [323, 171] width 7 height 7
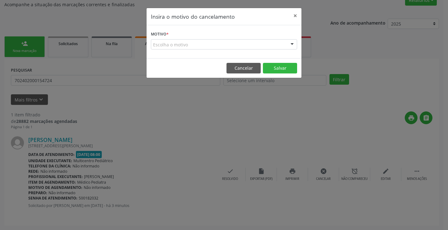
click at [290, 45] on div at bounding box center [291, 45] width 9 height 11
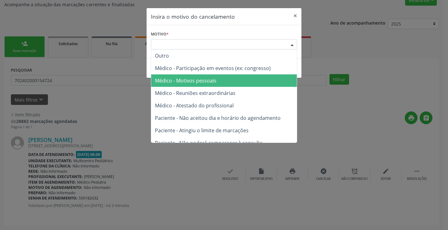
click at [219, 79] on span "Médico - Motivos pessoais" at bounding box center [224, 80] width 146 height 12
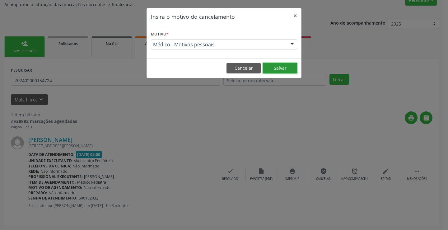
click at [277, 68] on button "Salvar" at bounding box center [280, 68] width 34 height 11
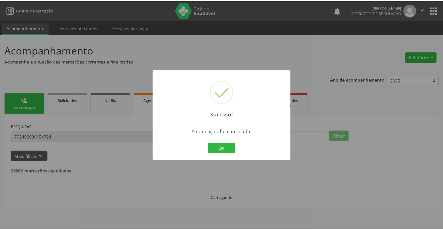
scroll to position [0, 0]
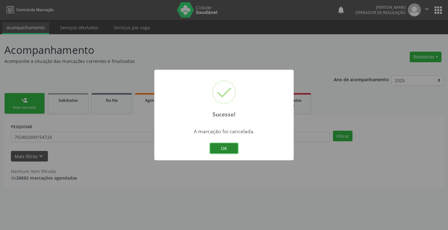
click at [223, 150] on button "OK" at bounding box center [224, 148] width 28 height 11
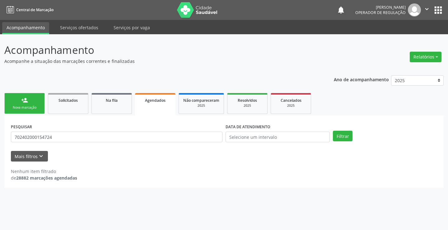
click at [35, 108] on div "Nova marcação" at bounding box center [24, 107] width 31 height 5
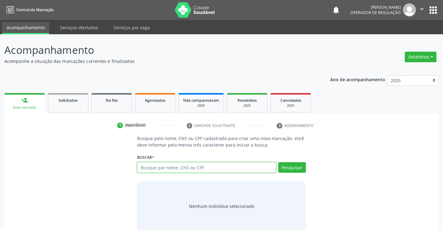
click at [164, 169] on input "text" at bounding box center [206, 167] width 139 height 11
type input "709003800479212"
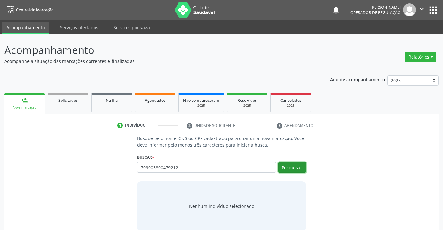
click at [291, 168] on button "Pesquisar" at bounding box center [292, 167] width 28 height 11
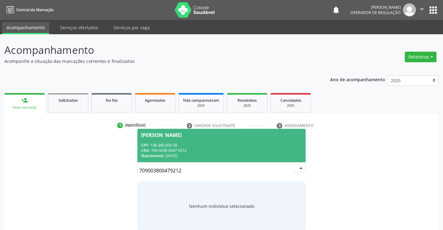
click at [218, 142] on span "[PERSON_NAME] CPF: 136.380.455-36 CNS: 709 0038 0047 9212 Nascimento: [DATE]" at bounding box center [222, 145] width 168 height 33
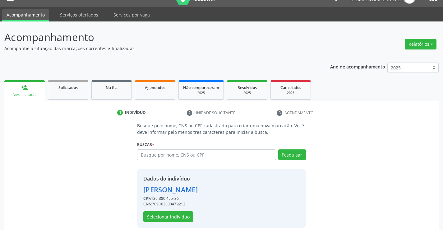
scroll to position [20, 0]
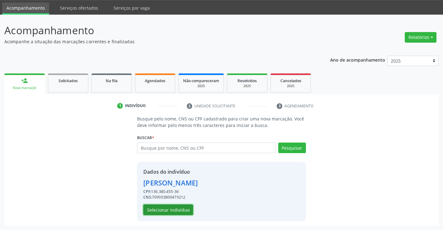
click at [165, 211] on button "Selecionar indivíduo" at bounding box center [168, 209] width 50 height 11
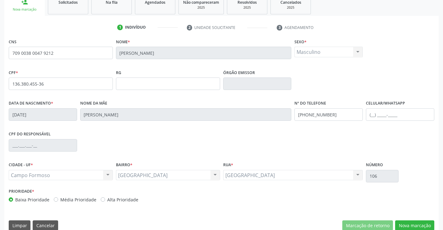
scroll to position [107, 0]
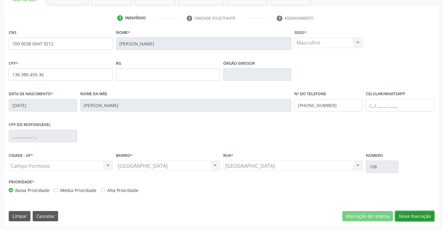
click at [419, 215] on button "Nova marcação" at bounding box center [414, 216] width 39 height 11
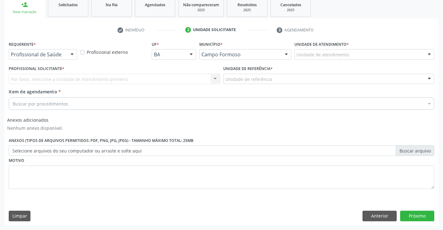
scroll to position [96, 0]
drag, startPoint x: 19, startPoint y: 56, endPoint x: 19, endPoint y: 70, distance: 13.7
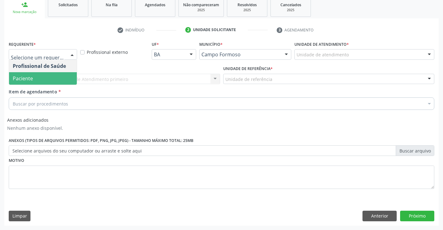
click at [19, 79] on span "Paciente" at bounding box center [23, 78] width 20 height 7
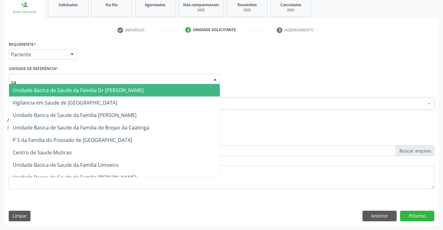
type input "sao"
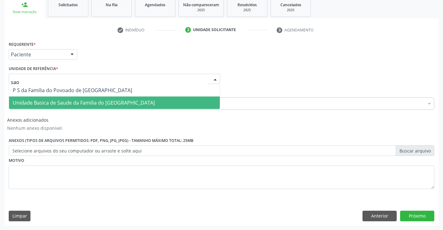
click at [29, 103] on span "Unidade Basica de Saude da Familia do [GEOGRAPHIC_DATA]" at bounding box center [84, 102] width 142 height 7
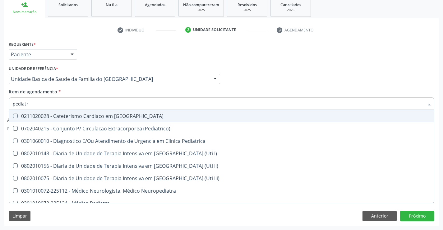
type input "pediatra"
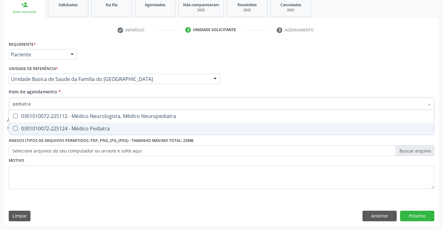
click at [88, 129] on div "0301010072-225124 - Médico Pediatra" at bounding box center [222, 128] width 418 height 5
checkbox Pediatra "true"
click at [403, 213] on button "Próximo" at bounding box center [417, 216] width 34 height 11
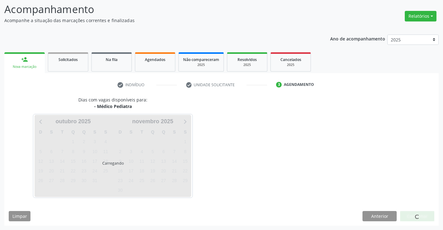
scroll to position [41, 0]
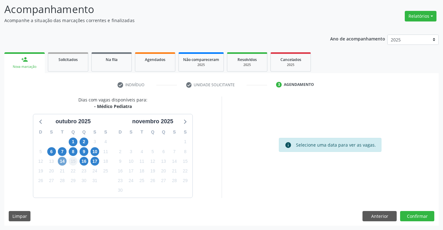
click at [62, 162] on span "14" at bounding box center [62, 161] width 9 height 9
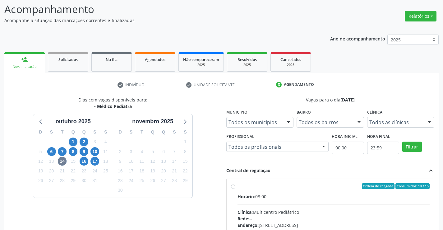
click at [238, 187] on label "Ordem de chegada Consumidos: 14 / 15 Horário: 08:00 Clínica: Multicentro Pediát…" at bounding box center [334, 231] width 193 height 96
click at [232, 187] on input "Ordem de chegada Consumidos: 14 / 15 Horário: 08:00 Clínica: Multicentro Pediát…" at bounding box center [233, 186] width 4 height 6
radio input "true"
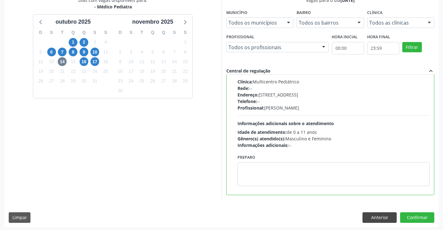
scroll to position [142, 0]
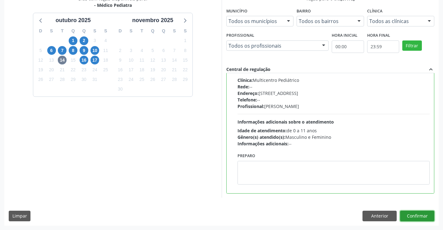
click at [409, 214] on button "Confirmar" at bounding box center [417, 216] width 34 height 11
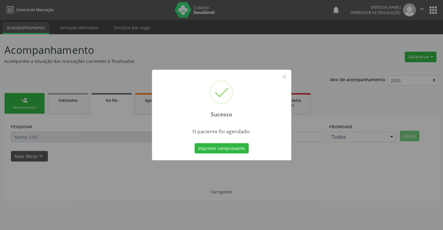
scroll to position [0, 0]
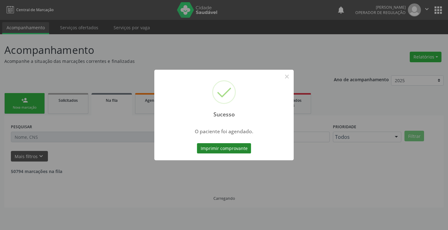
click at [228, 145] on button "Imprimir comprovante" at bounding box center [224, 148] width 54 height 11
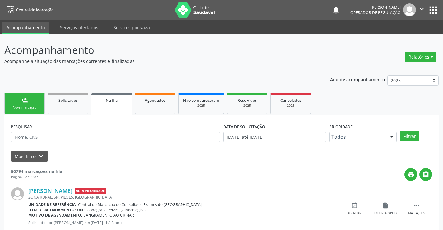
click at [114, 107] on link "Na fila" at bounding box center [111, 104] width 40 height 22
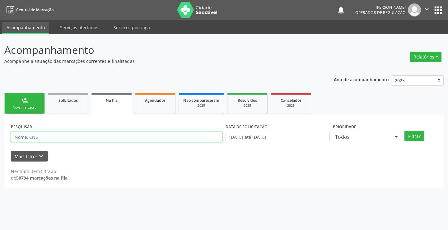
click at [37, 138] on input "text" at bounding box center [117, 137] width 212 height 11
type input "700407543809150"
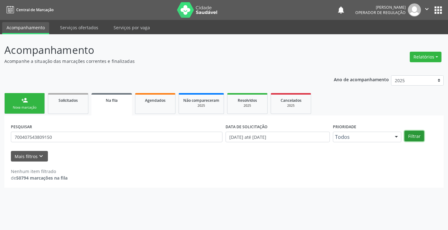
click at [415, 138] on button "Filtrar" at bounding box center [414, 136] width 20 height 11
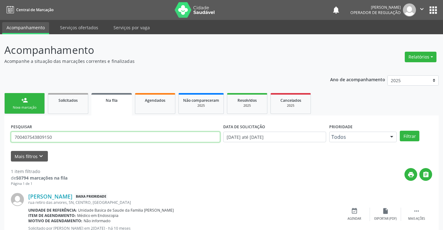
drag, startPoint x: 69, startPoint y: 133, endPoint x: 4, endPoint y: 138, distance: 65.2
click at [0, 142] on div "Acompanhamento Acompanhe a situação das marcações correntes e finalizadas Relat…" at bounding box center [221, 143] width 443 height 218
type input "700002889078706"
click at [409, 135] on button "Filtrar" at bounding box center [410, 136] width 20 height 11
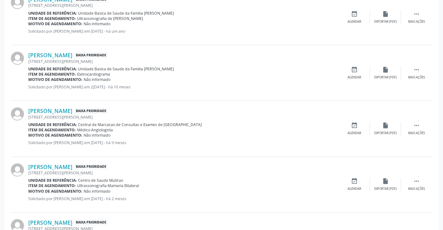
scroll to position [152, 0]
